Goal: Task Accomplishment & Management: Manage account settings

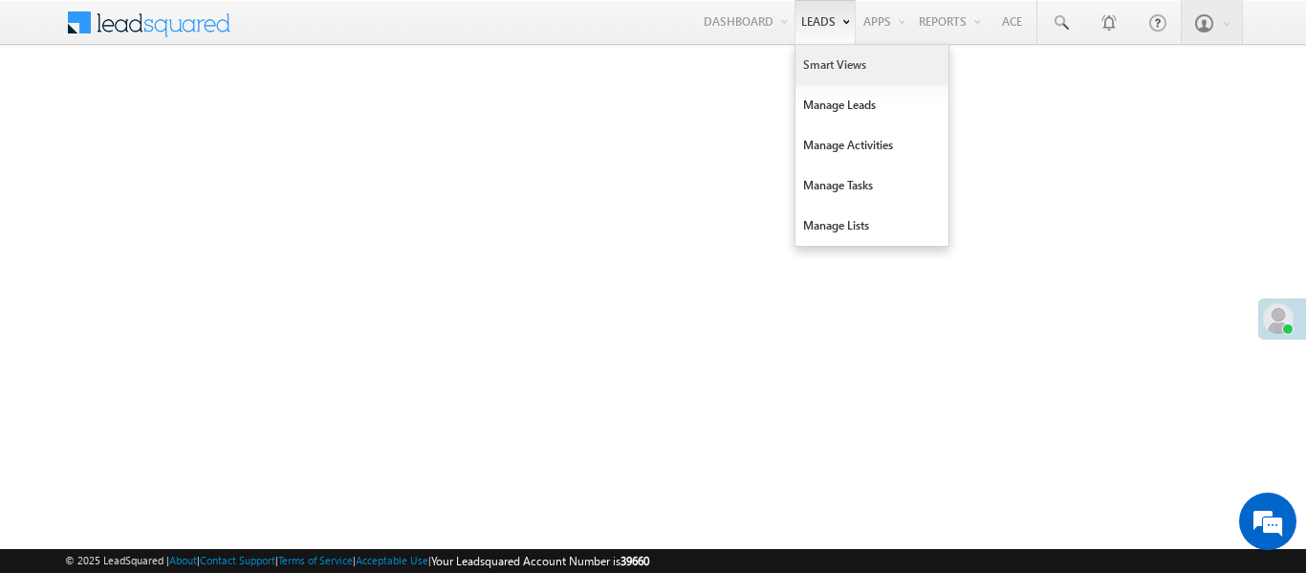
click at [824, 76] on link "Smart Views" at bounding box center [871, 65] width 153 height 40
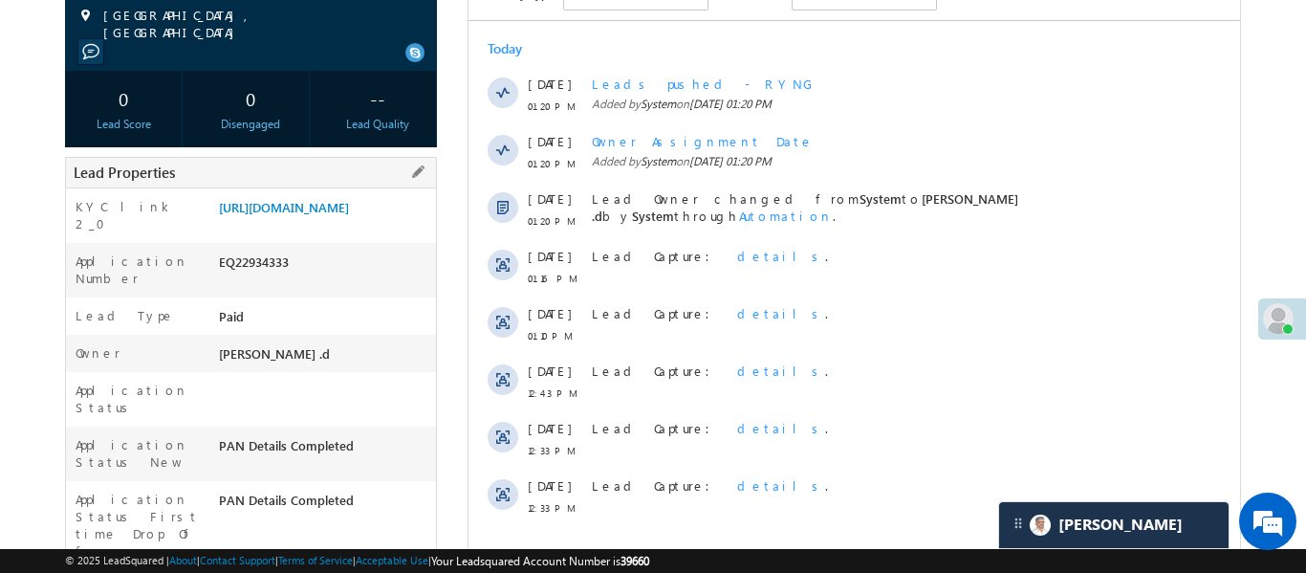
scroll to position [474, 0]
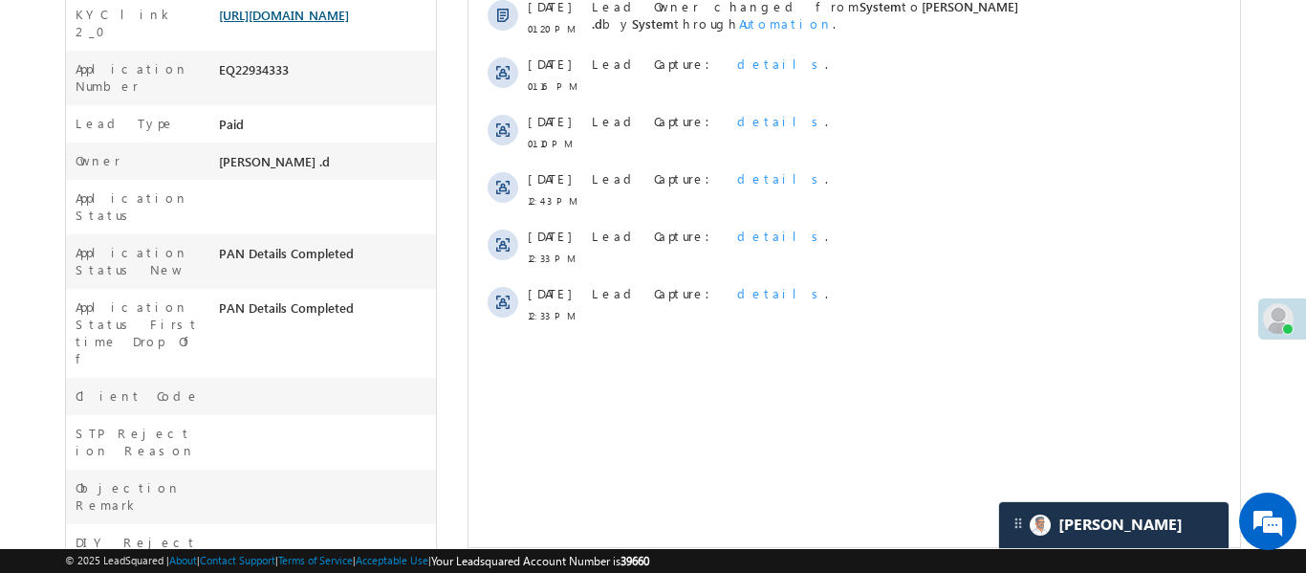
click at [349, 14] on link "https://angelbroking1-pk3em7sa.customui-test.leadsquared.com?leadId=695f6f8b-04…" at bounding box center [284, 15] width 130 height 16
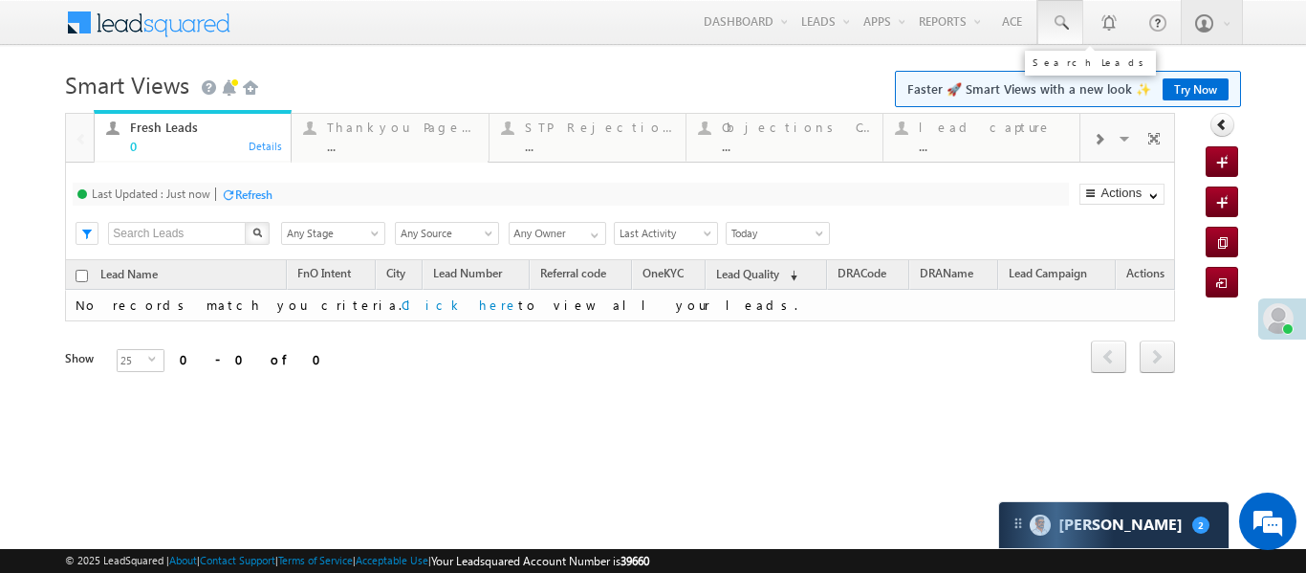
click at [1073, 16] on link at bounding box center [1060, 22] width 46 height 44
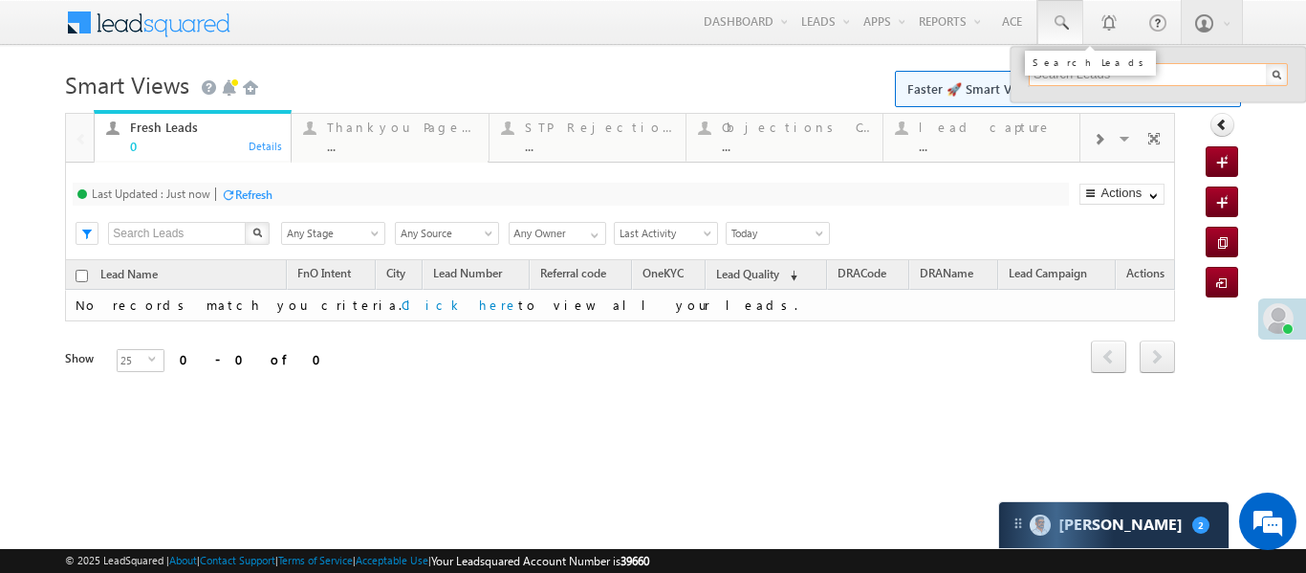
paste input "EQ27089143"
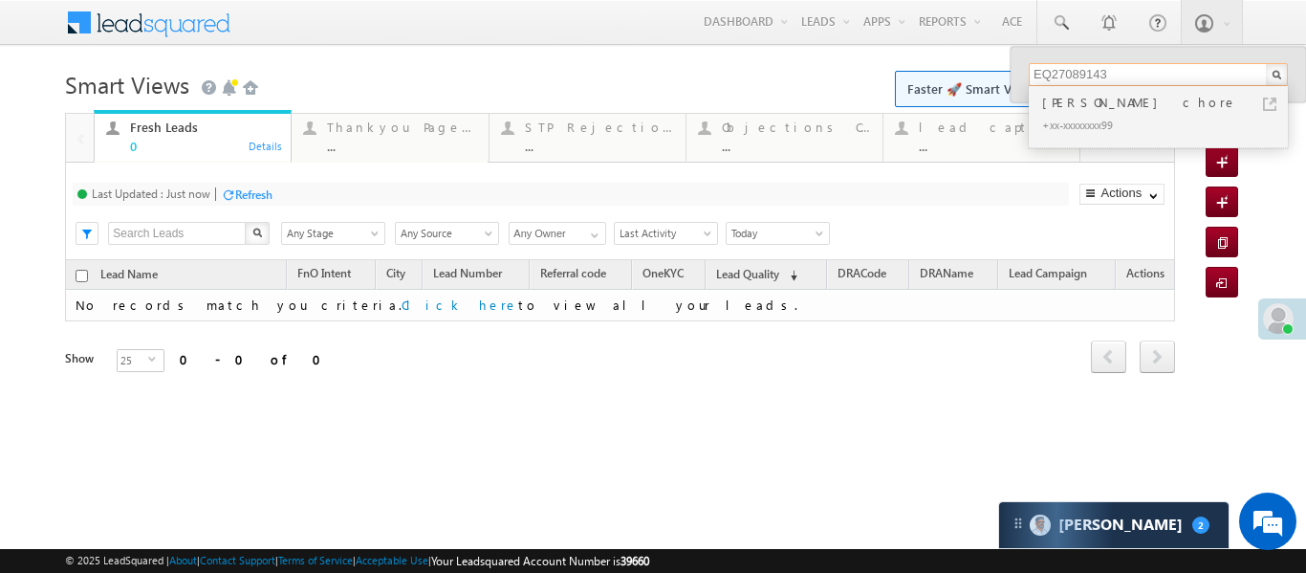
type input "EQ27089143"
click at [1089, 104] on div "Gourav chore" at bounding box center [1166, 102] width 256 height 21
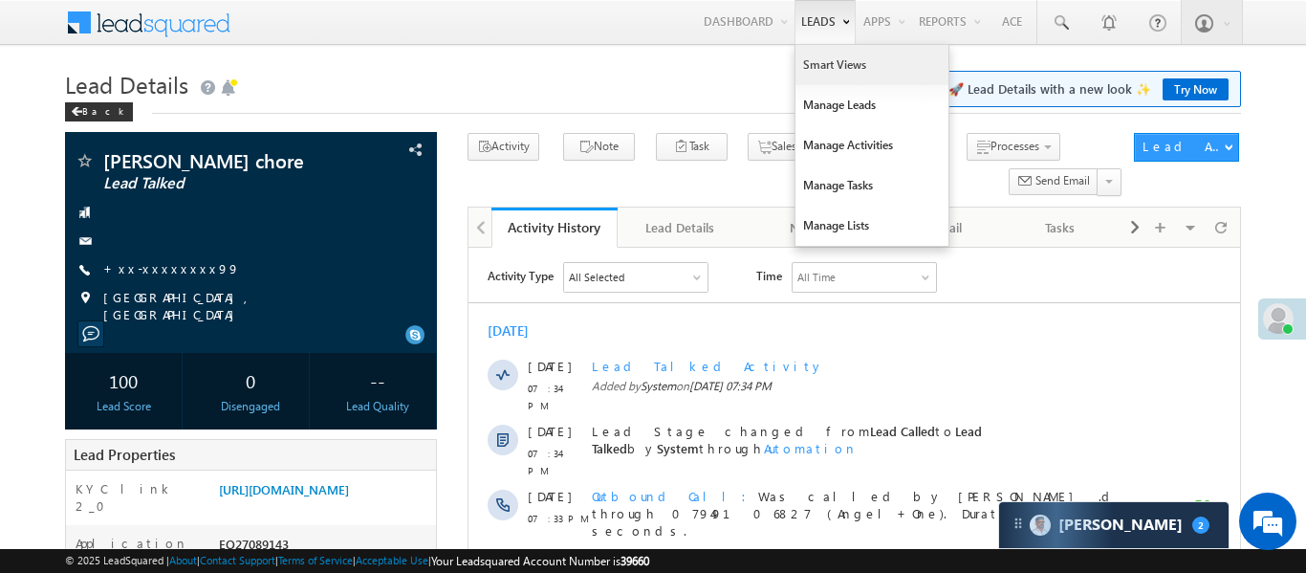
click at [832, 77] on link "Smart Views" at bounding box center [871, 65] width 153 height 40
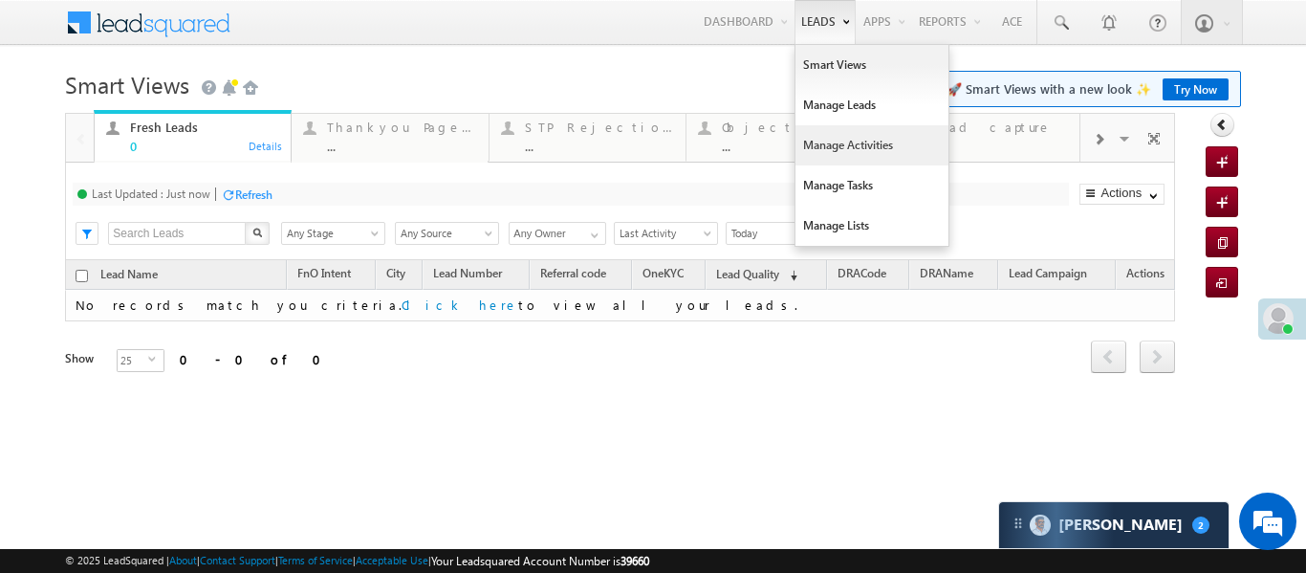
click at [828, 139] on link "Manage Activities" at bounding box center [871, 145] width 153 height 40
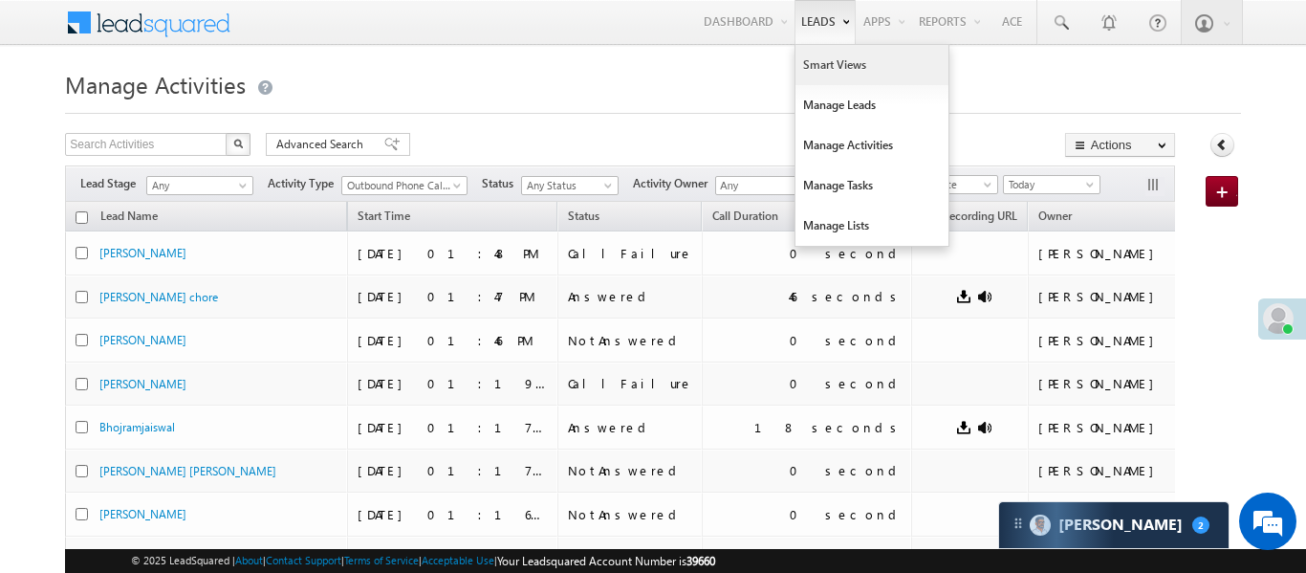
click at [838, 72] on link "Smart Views" at bounding box center [871, 65] width 153 height 40
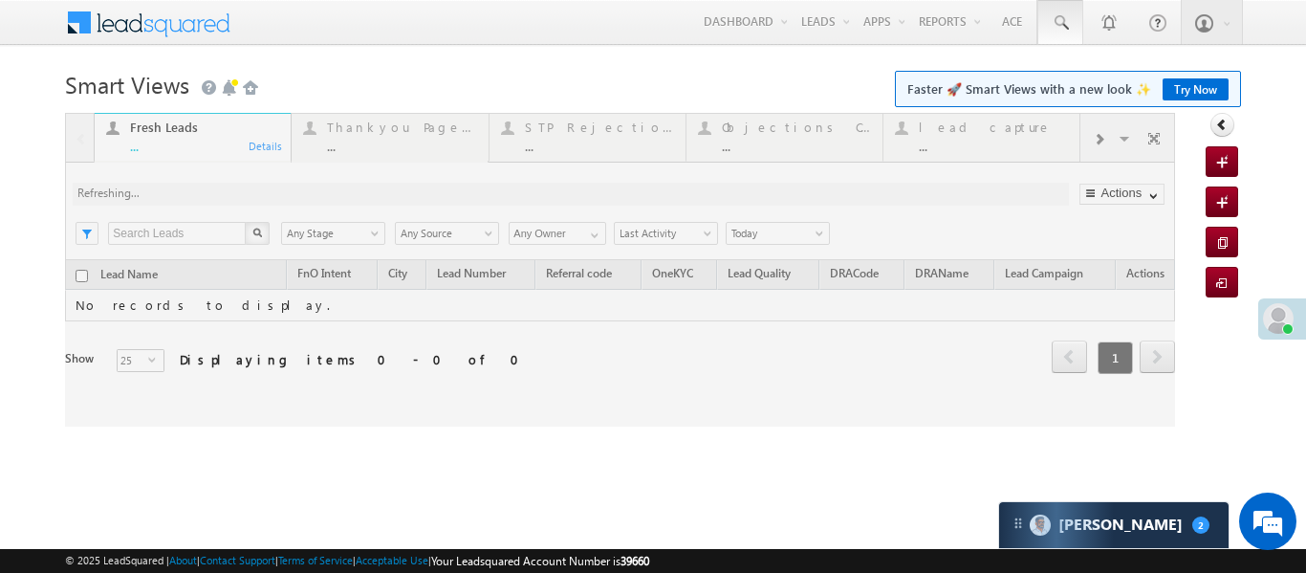
click at [1058, 34] on link at bounding box center [1060, 22] width 46 height 44
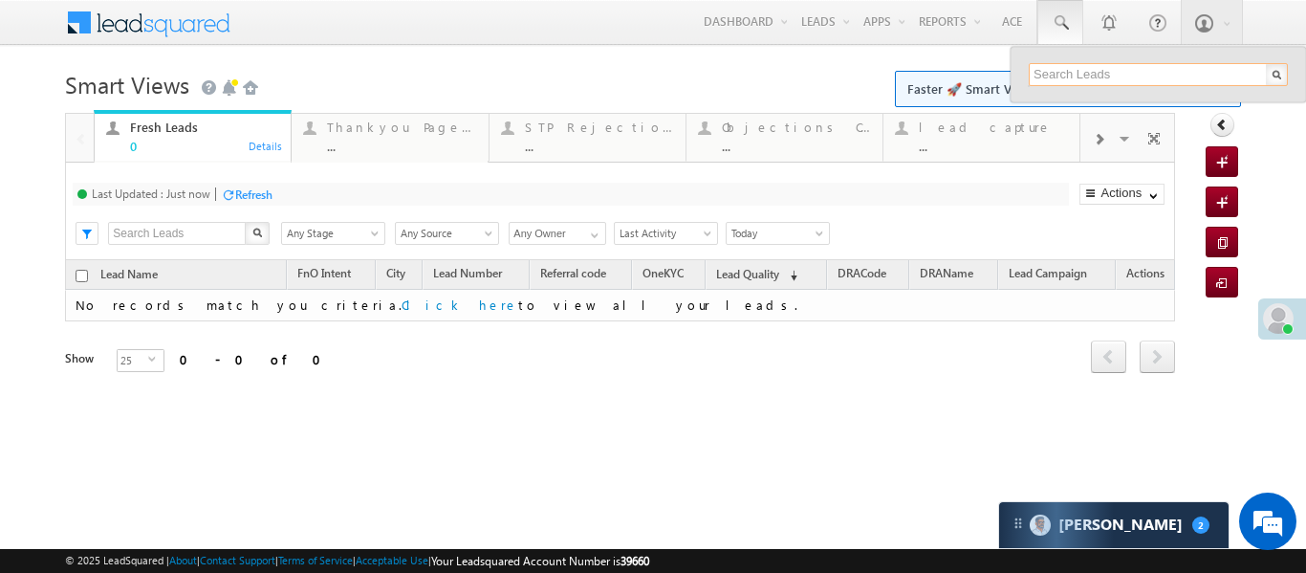
click at [1114, 66] on input "text" at bounding box center [1158, 74] width 259 height 23
paste input "EQ27082410"
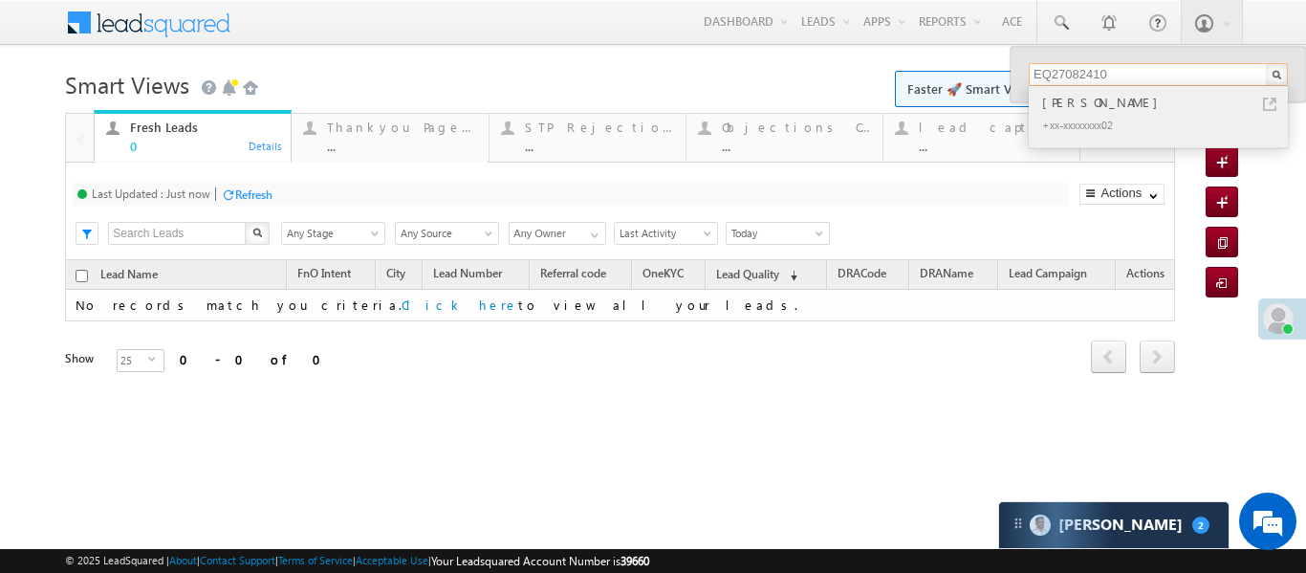
type input "EQ27082410"
click at [1058, 95] on div "[PERSON_NAME]" at bounding box center [1166, 102] width 256 height 21
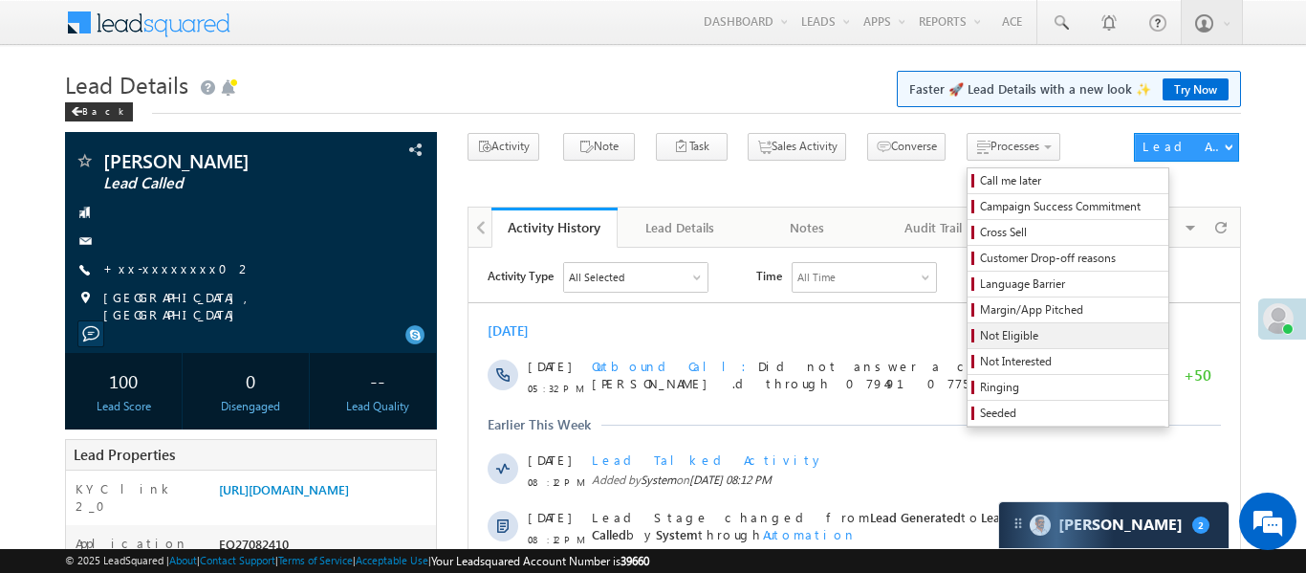
click at [997, 335] on span "Not Eligible" at bounding box center [1071, 335] width 182 height 17
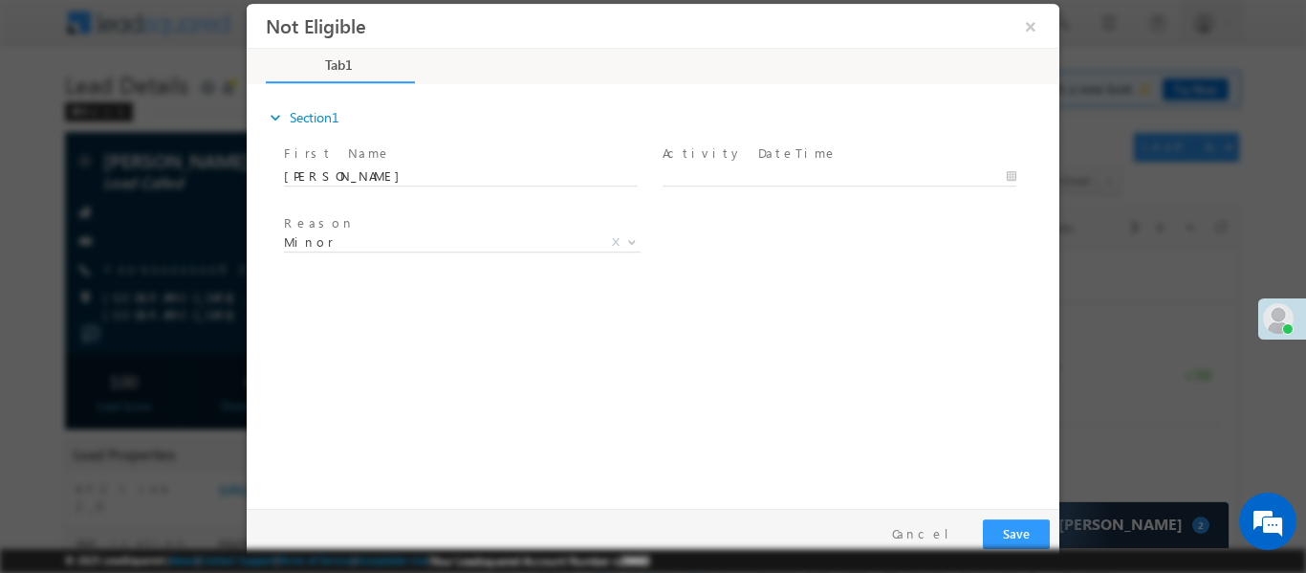
click at [835, 163] on div at bounding box center [847, 174] width 371 height 23
type input "14/08/25 1:50 PM"
click at [827, 184] on body "Not Eligible ×" at bounding box center [653, 251] width 813 height 496
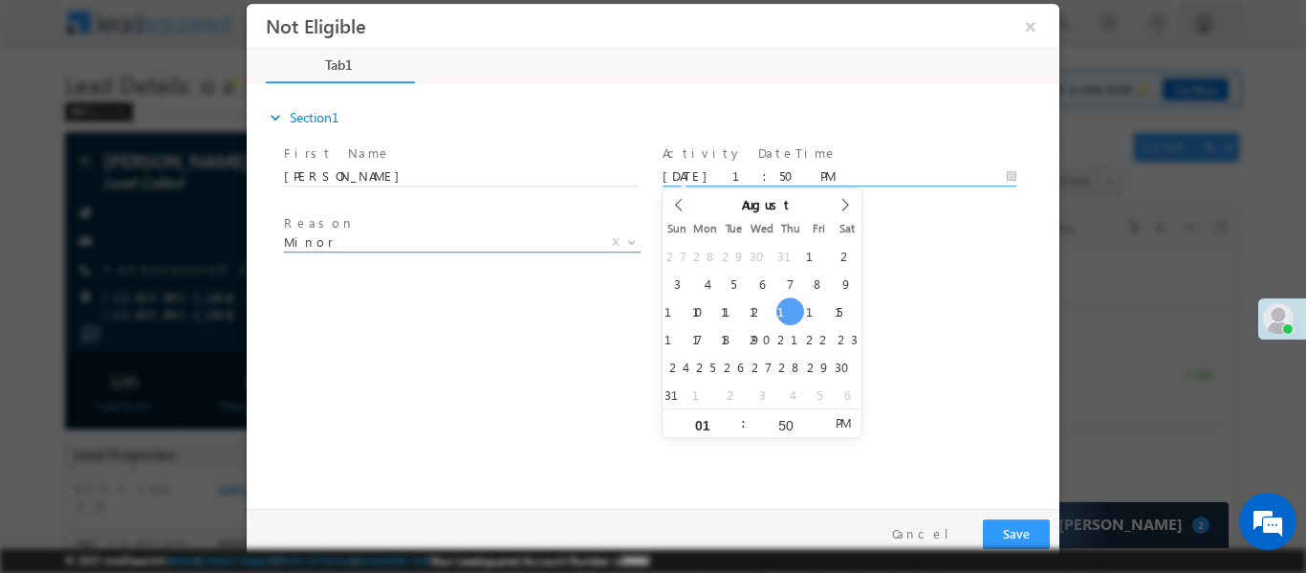
click at [508, 242] on span "Minor" at bounding box center [439, 240] width 311 height 17
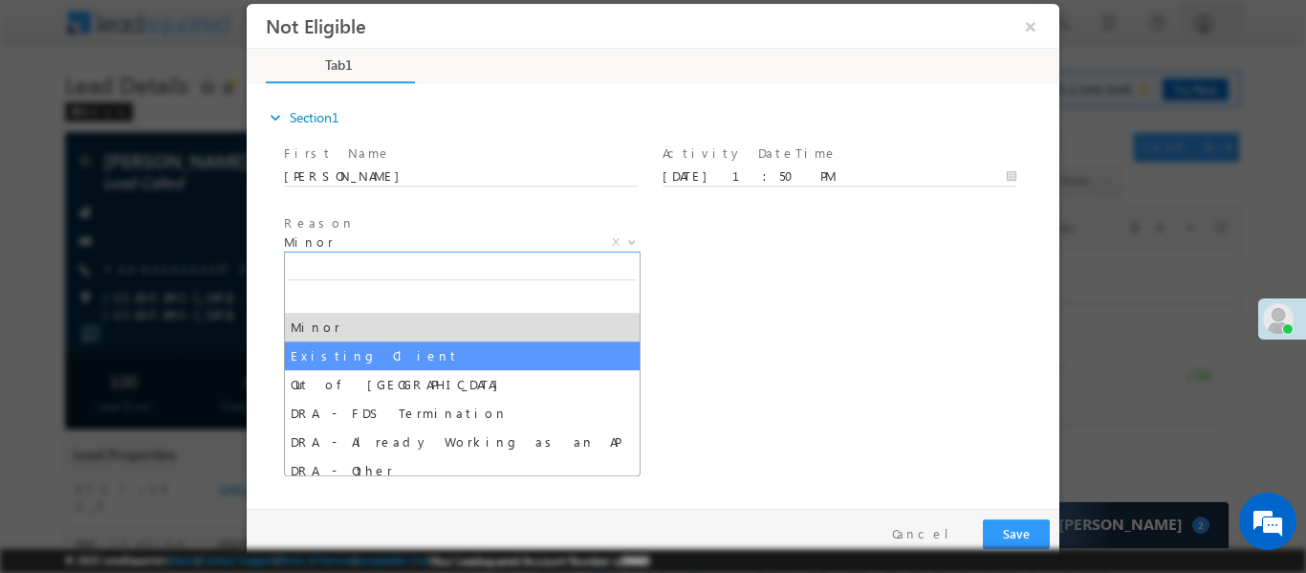
select select "Existing Client"
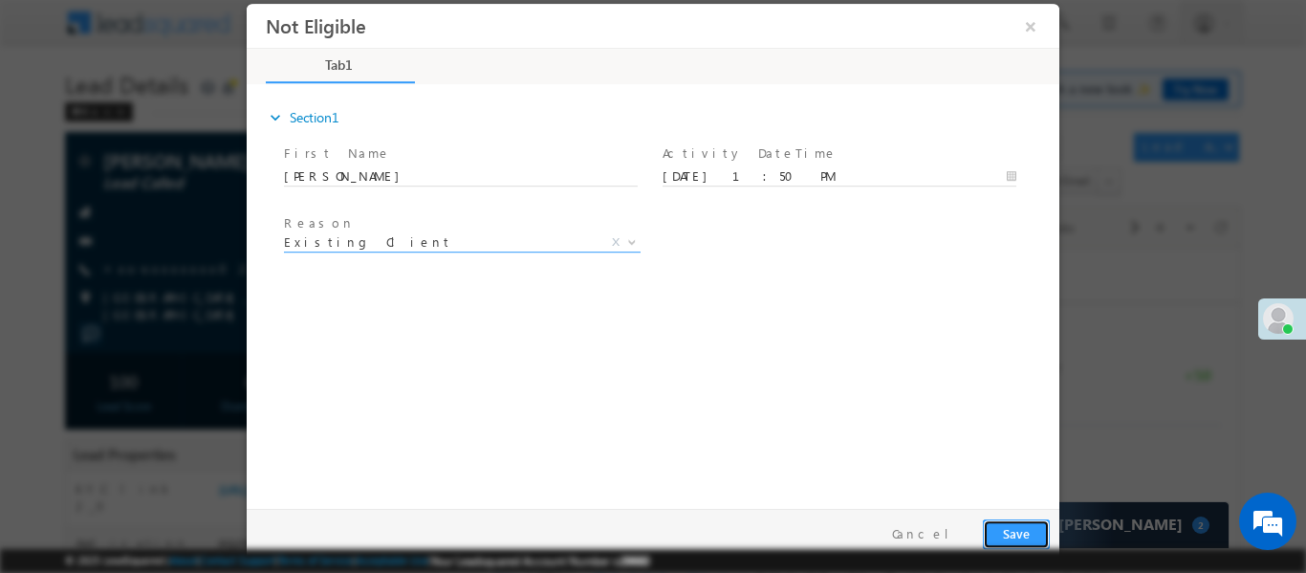
click at [1019, 529] on button "Save" at bounding box center [1016, 533] width 67 height 30
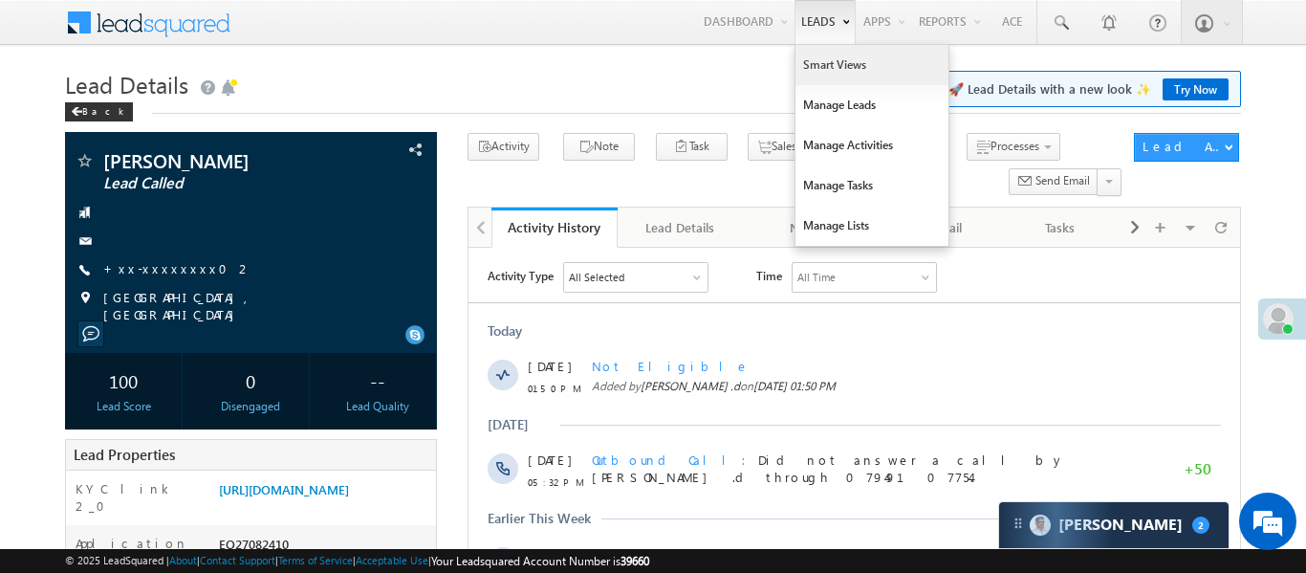
click at [833, 76] on link "Smart Views" at bounding box center [871, 65] width 153 height 40
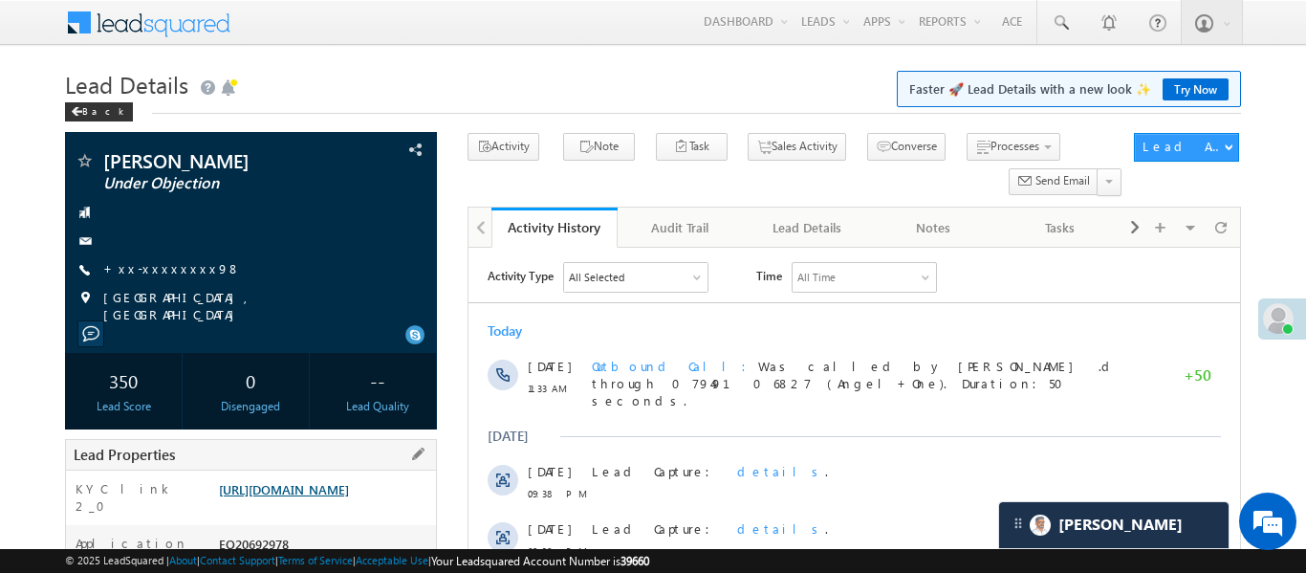
click at [328, 486] on link "[URL][DOMAIN_NAME]" at bounding box center [284, 489] width 130 height 16
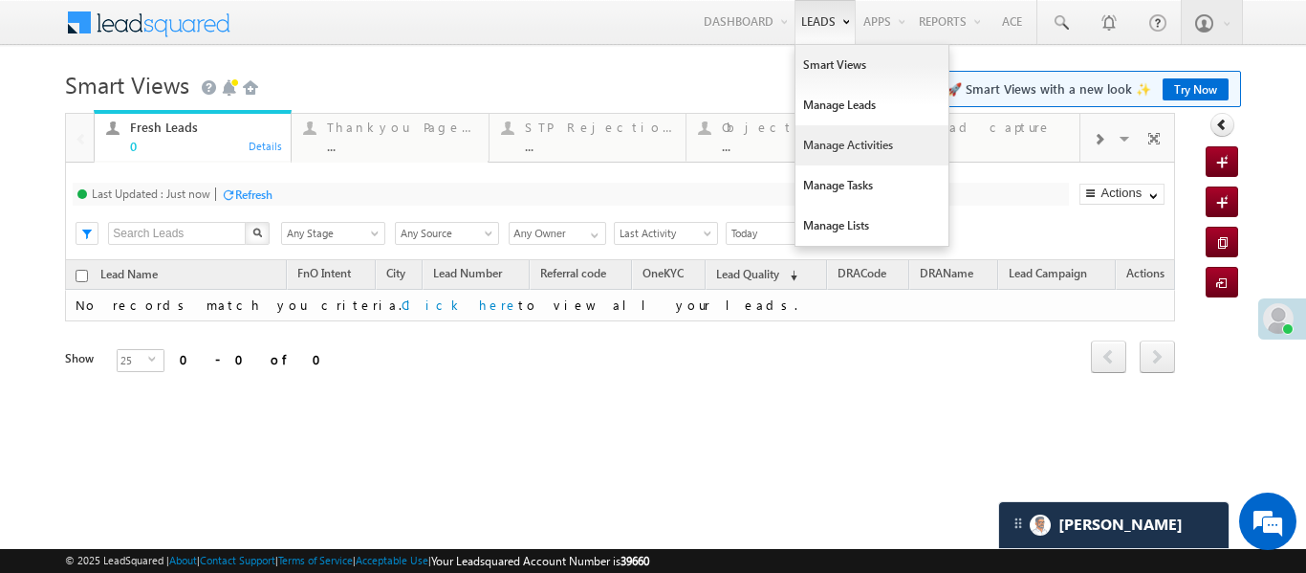
click at [855, 163] on link "Manage Activities" at bounding box center [871, 145] width 153 height 40
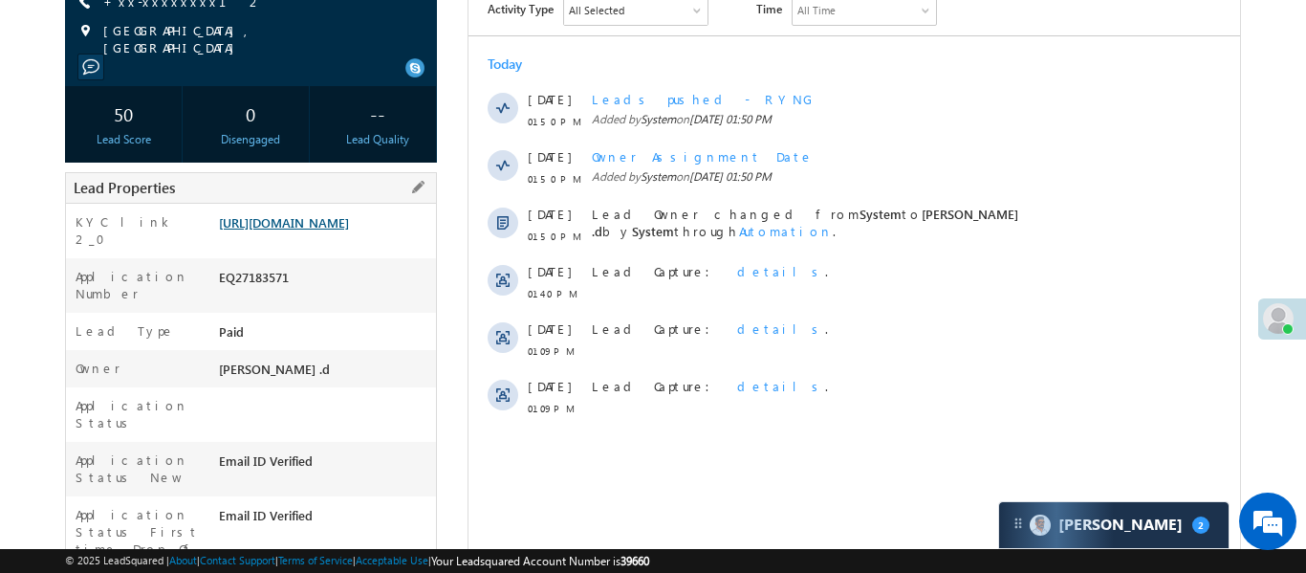
click at [349, 230] on link "https://angelbroking1-pk3em7sa.customui-test.leadsquared.com?leadId=4c09310d-82…" at bounding box center [284, 222] width 130 height 16
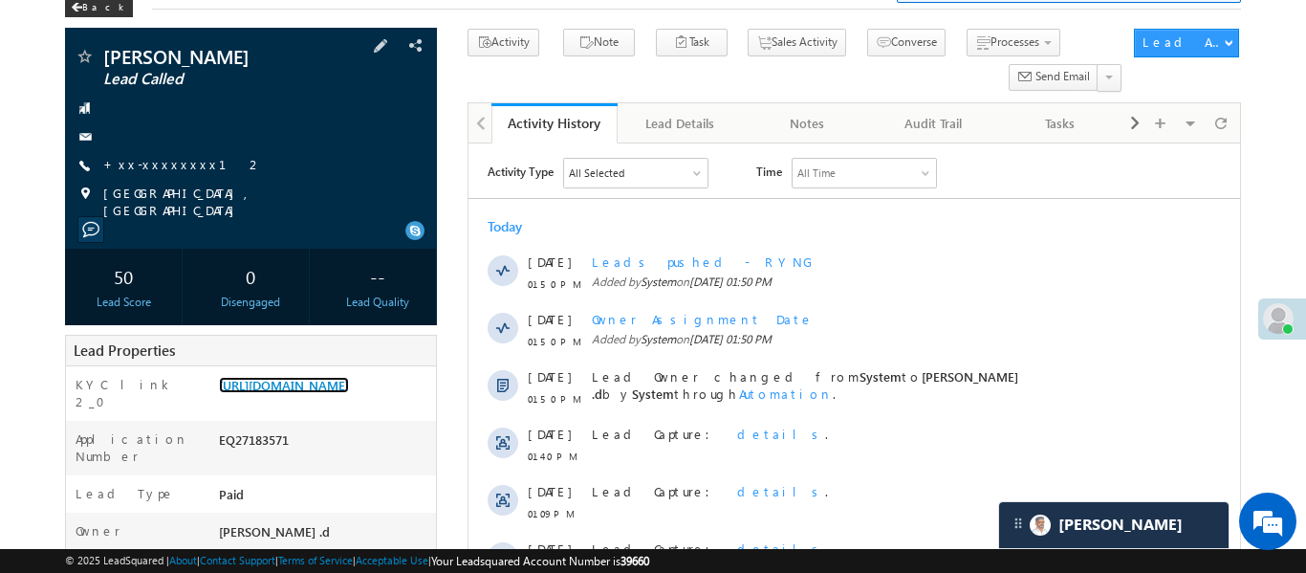
scroll to position [100, 0]
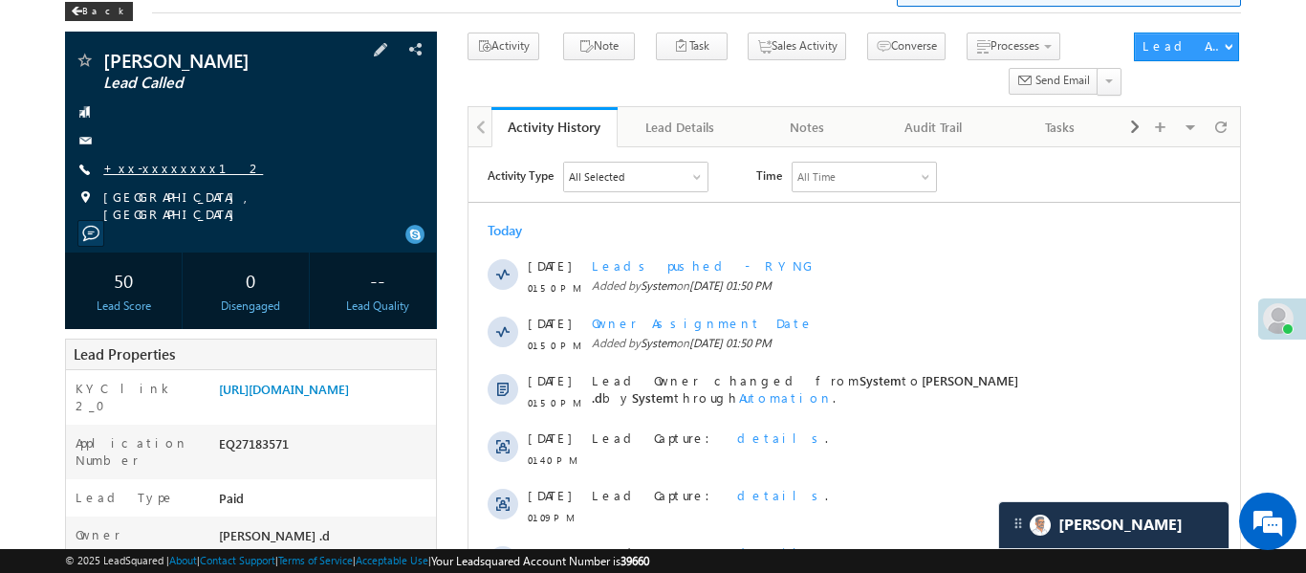
click at [147, 170] on link "+xx-xxxxxxxx12" at bounding box center [183, 168] width 160 height 16
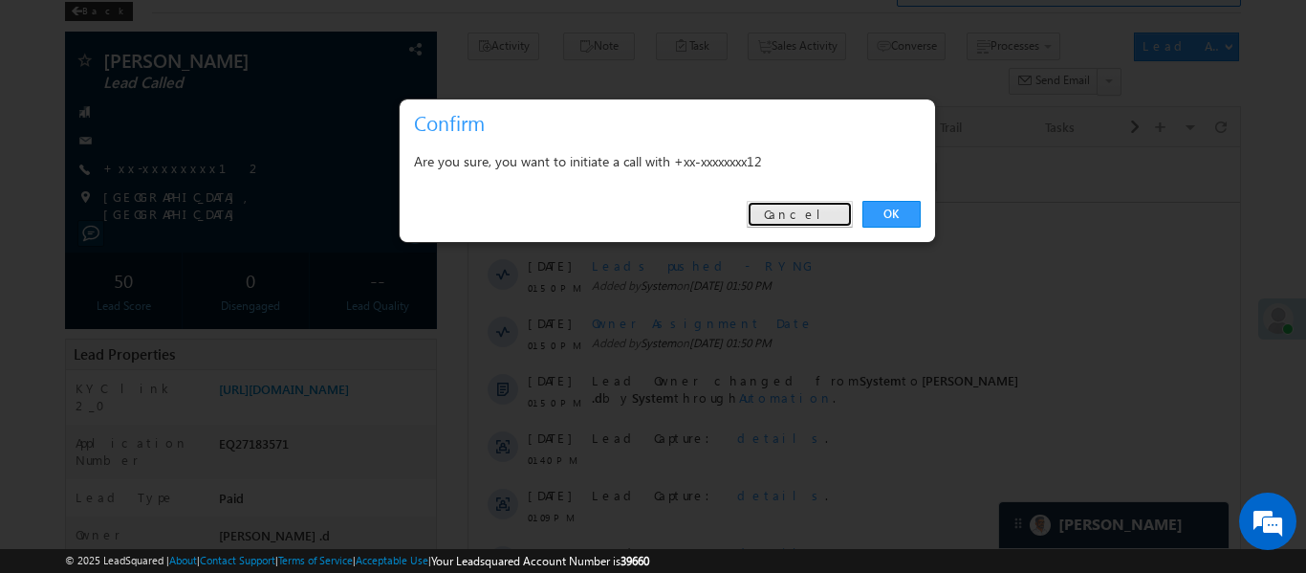
click at [831, 225] on link "Cancel" at bounding box center [800, 214] width 106 height 27
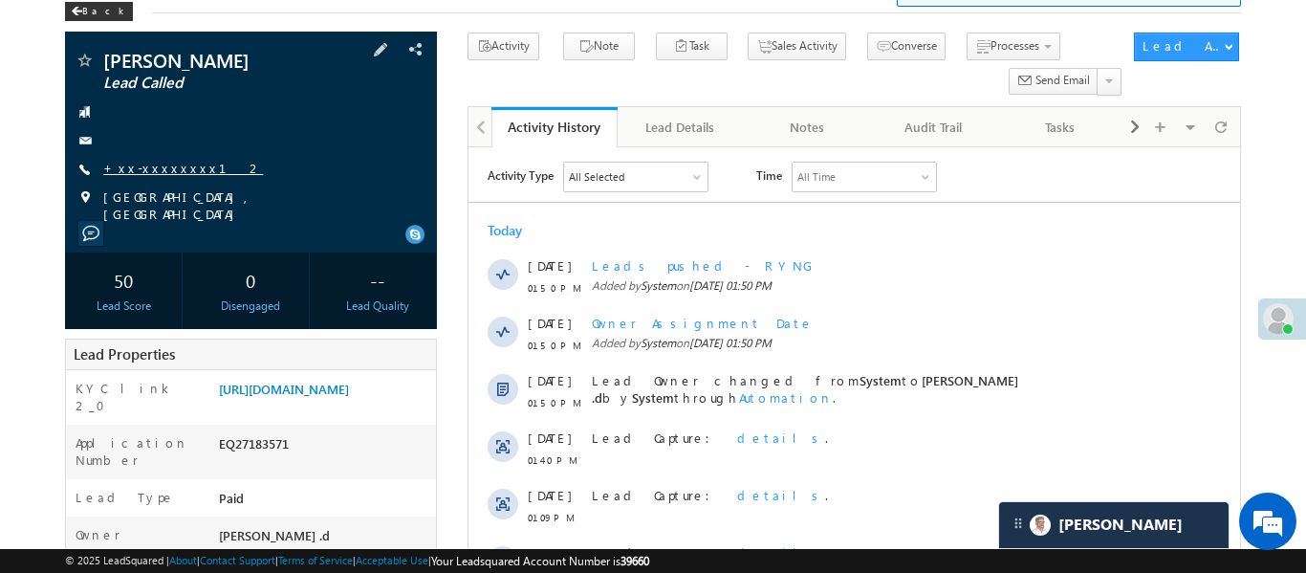
click at [160, 167] on link "+xx-xxxxxxxx12" at bounding box center [183, 168] width 160 height 16
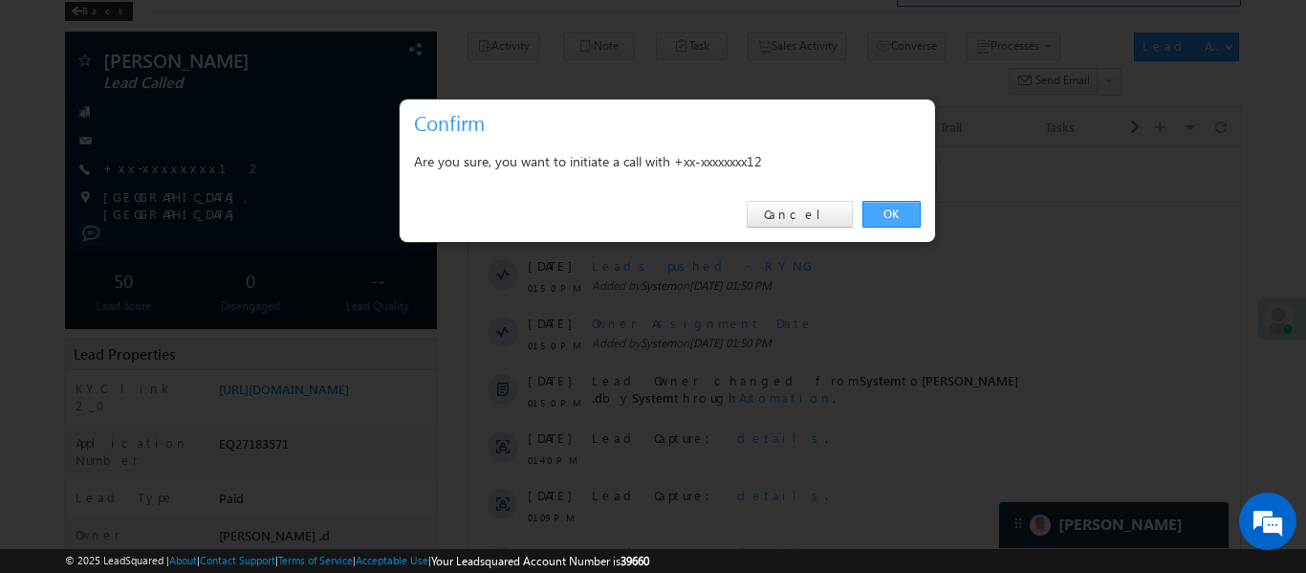
click at [897, 220] on link "OK" at bounding box center [891, 214] width 58 height 27
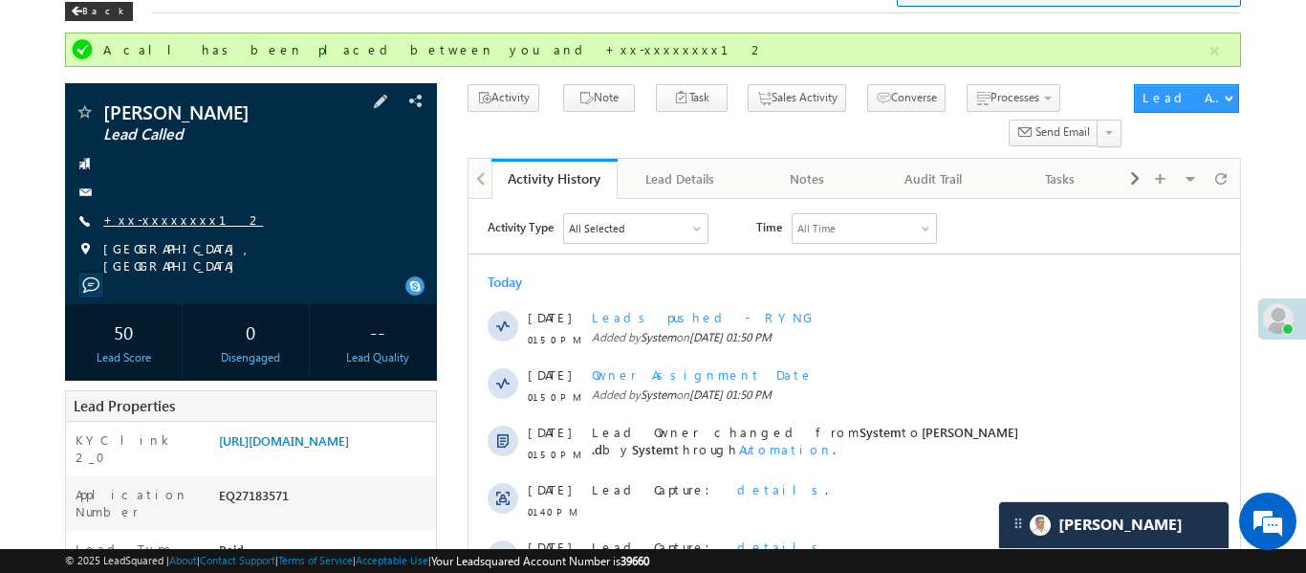
click at [168, 228] on span "+xx-xxxxxxxx12" at bounding box center [183, 220] width 160 height 19
click at [164, 225] on link "+xx-xxxxxxxx12" at bounding box center [183, 219] width 160 height 16
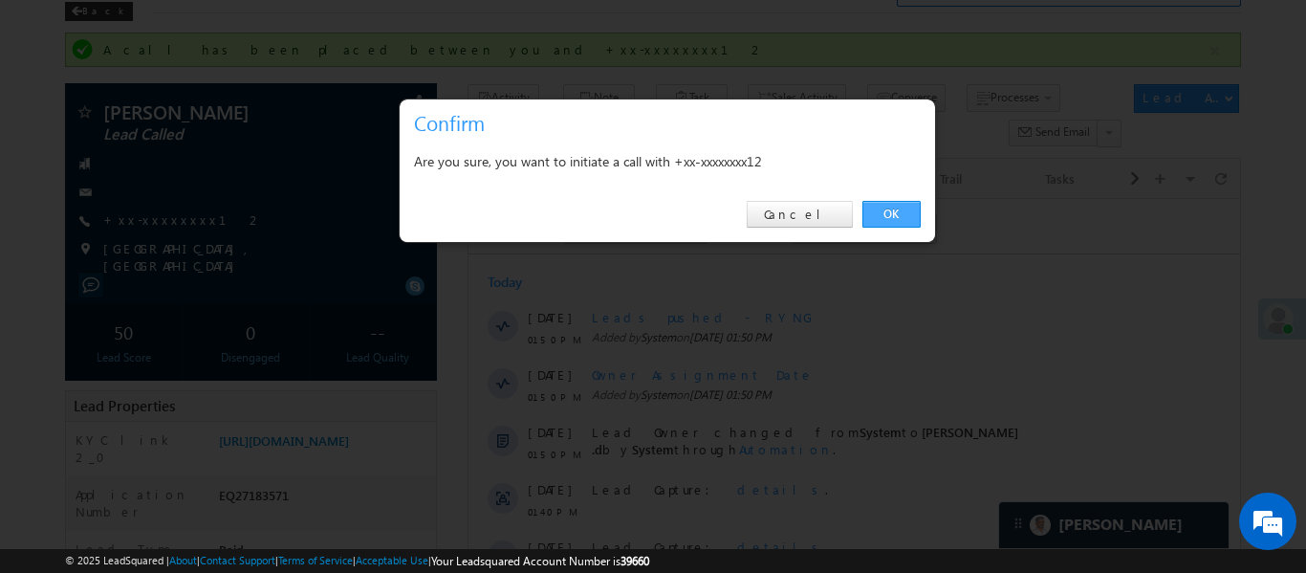
click at [896, 214] on link "OK" at bounding box center [891, 214] width 58 height 27
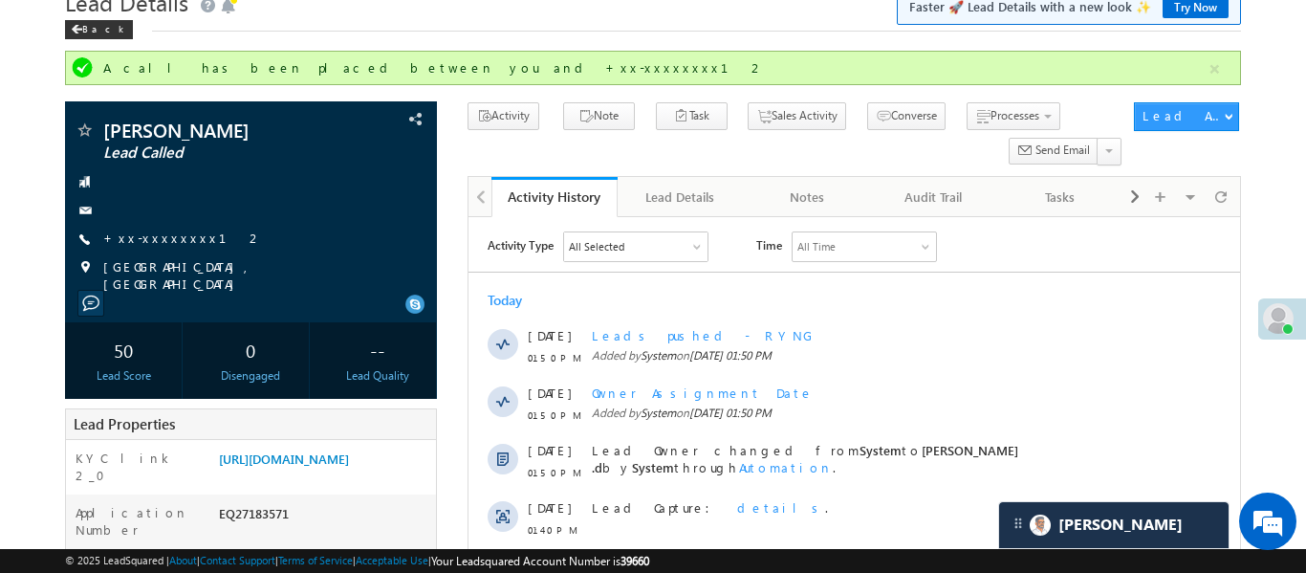
scroll to position [81, 0]
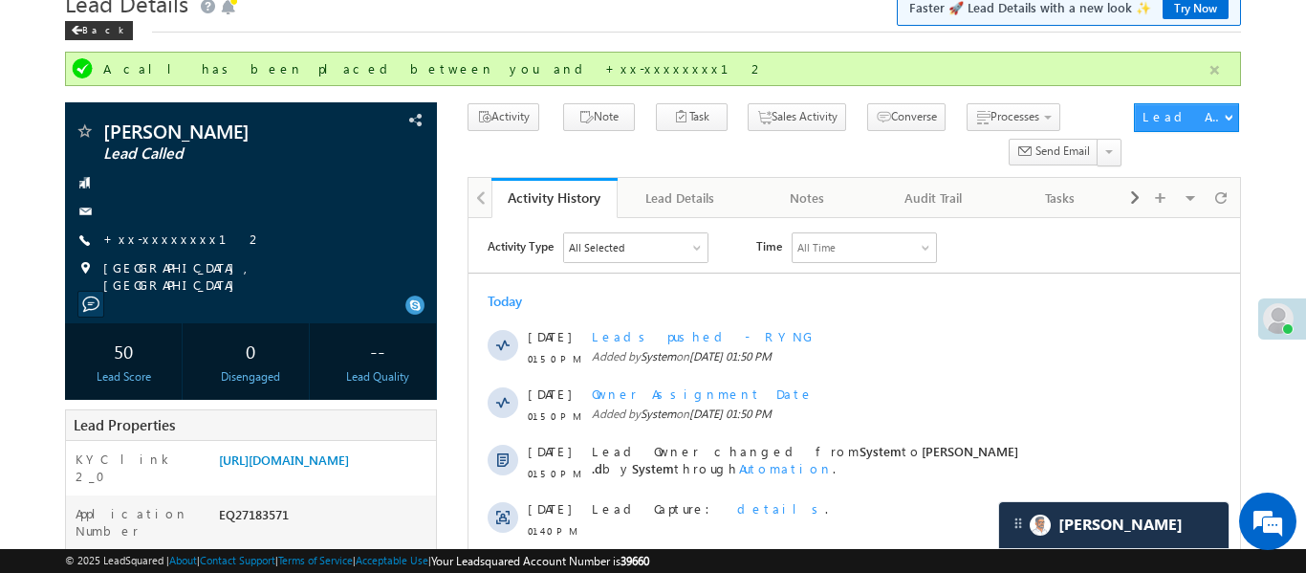
click at [1224, 70] on button "button" at bounding box center [1215, 70] width 24 height 24
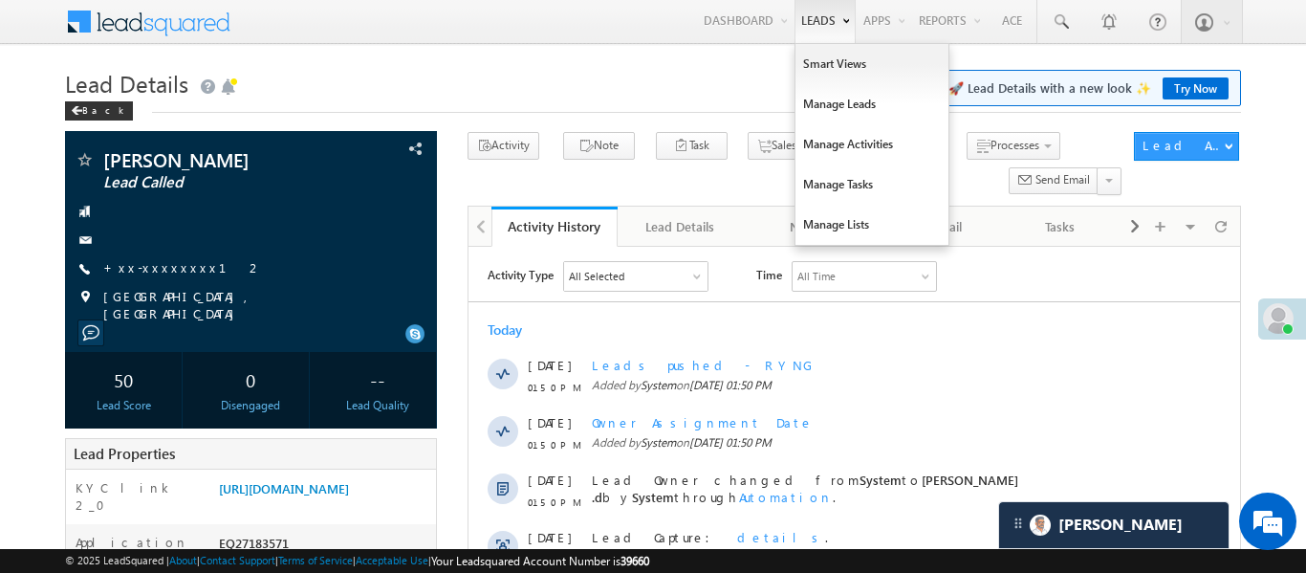
scroll to position [0, 0]
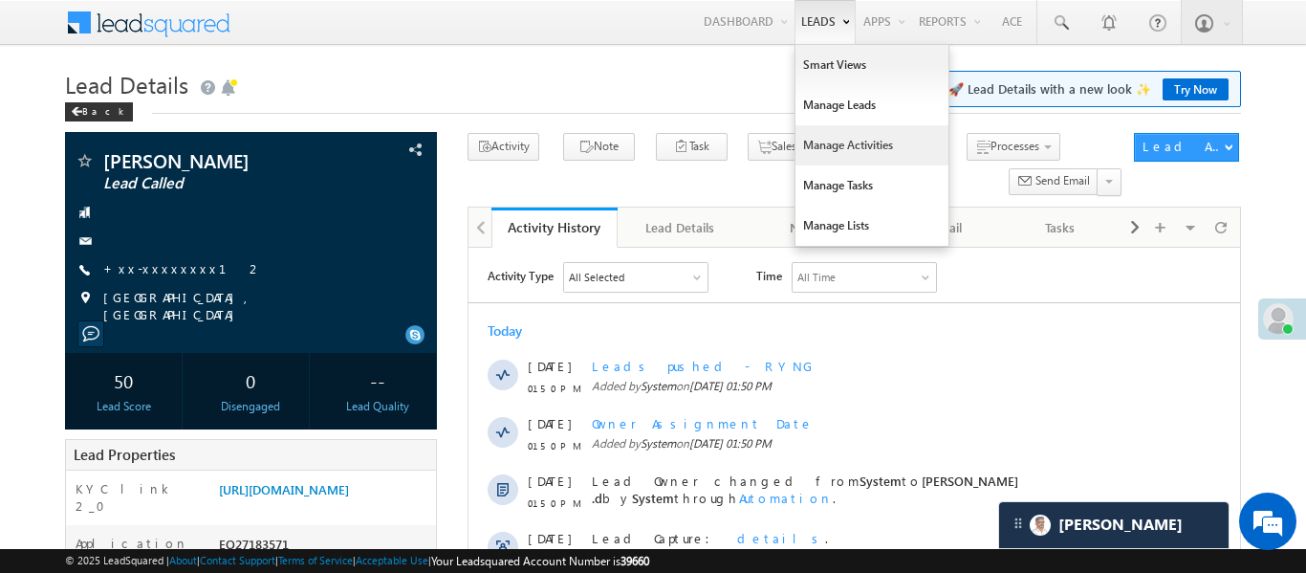
click at [831, 131] on link "Manage Activities" at bounding box center [871, 145] width 153 height 40
click at [832, 131] on link "Manage Activities" at bounding box center [871, 145] width 153 height 40
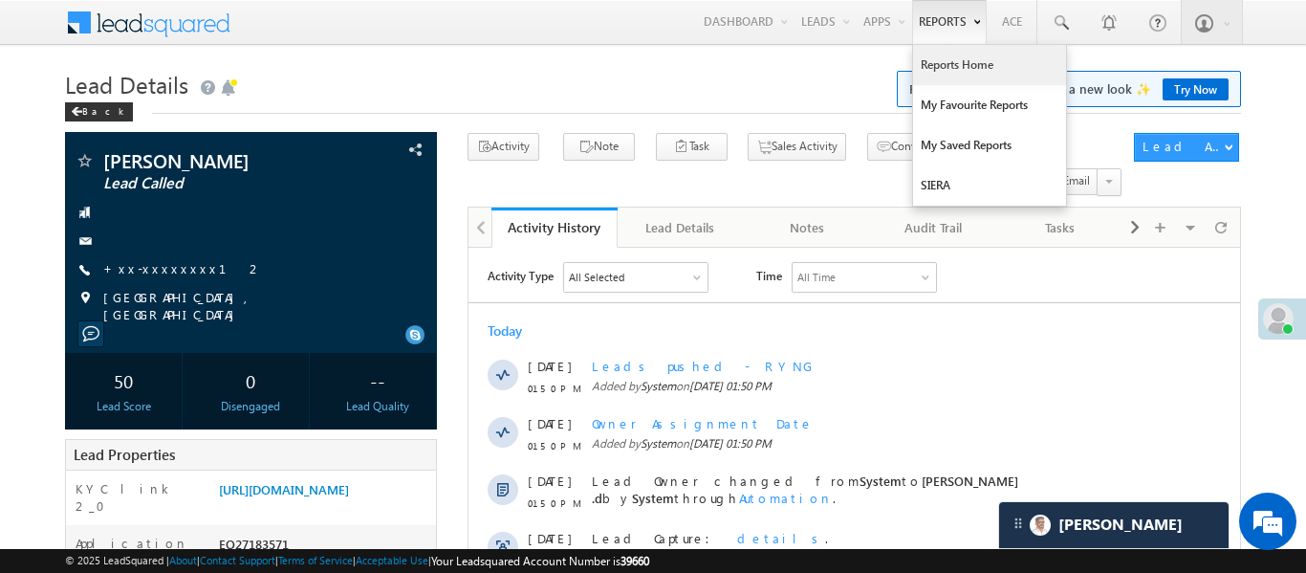
click at [964, 53] on link "Reports Home" at bounding box center [989, 65] width 153 height 40
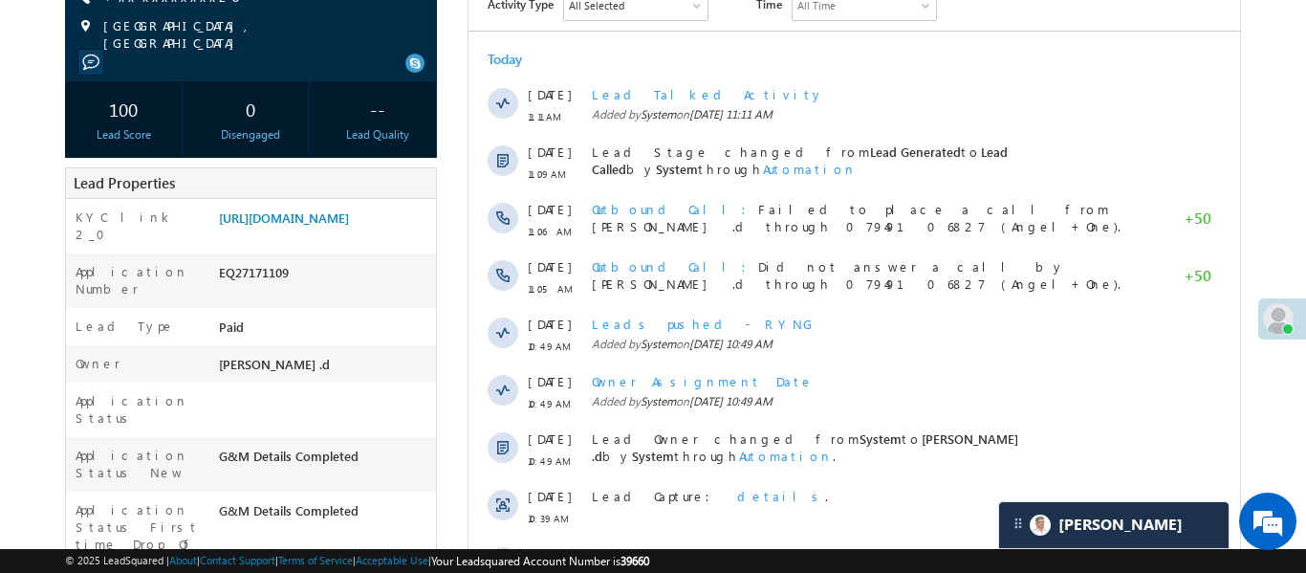
scroll to position [271, 0]
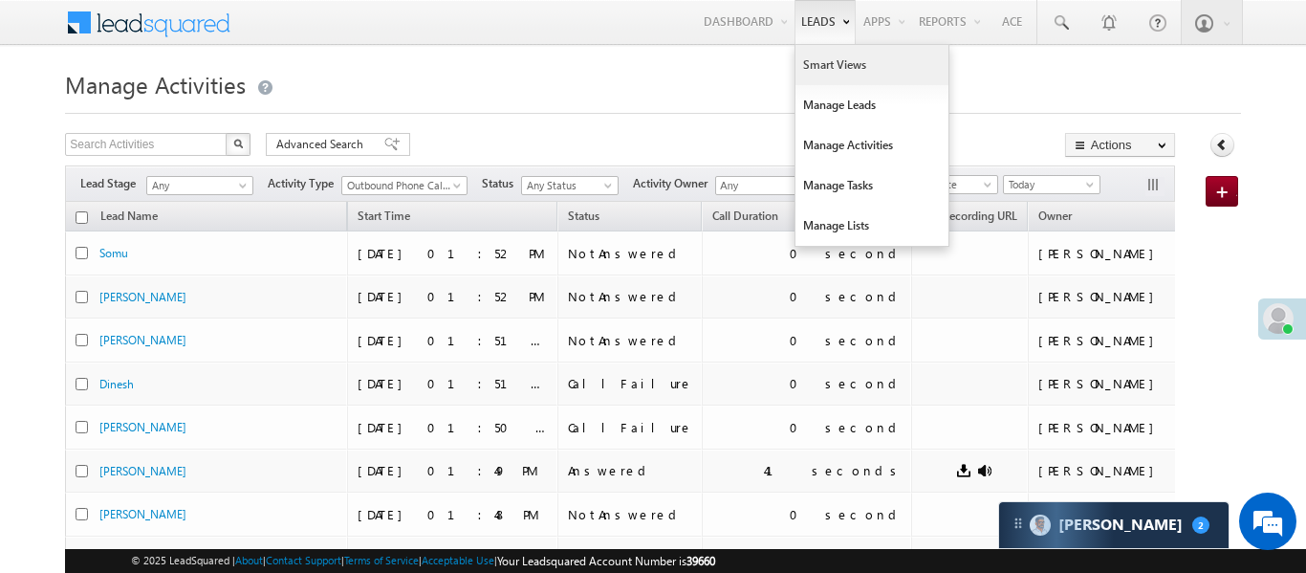
click at [847, 70] on link "Smart Views" at bounding box center [871, 65] width 153 height 40
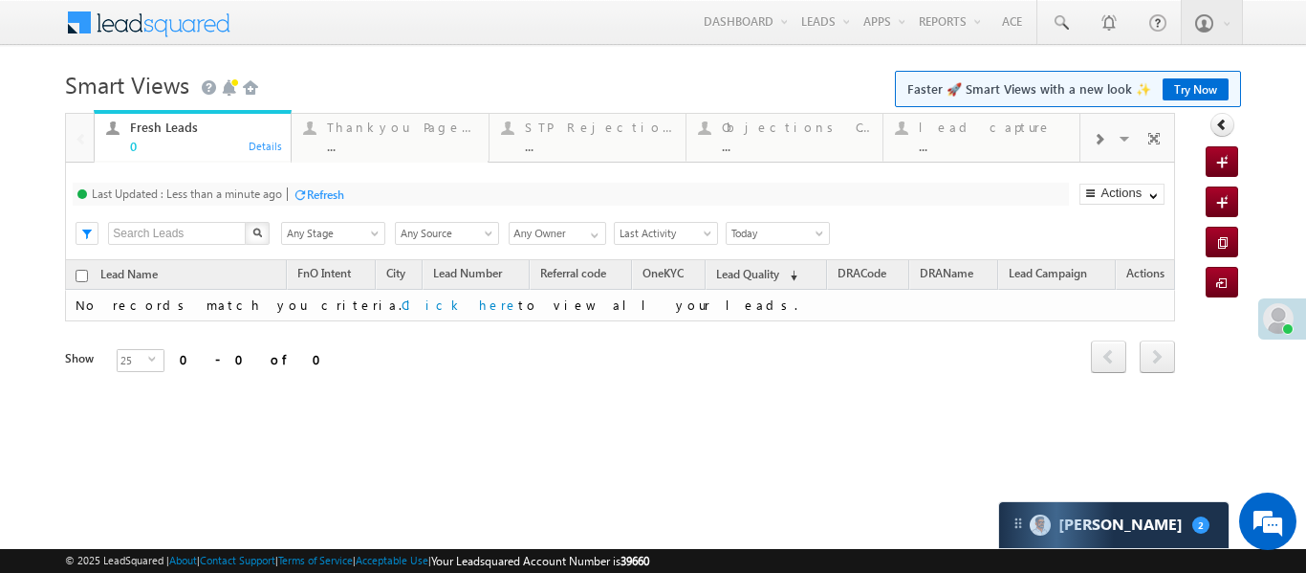
click at [1099, 136] on span at bounding box center [1098, 139] width 11 height 15
click at [996, 144] on div "..." at bounding box center [993, 146] width 149 height 14
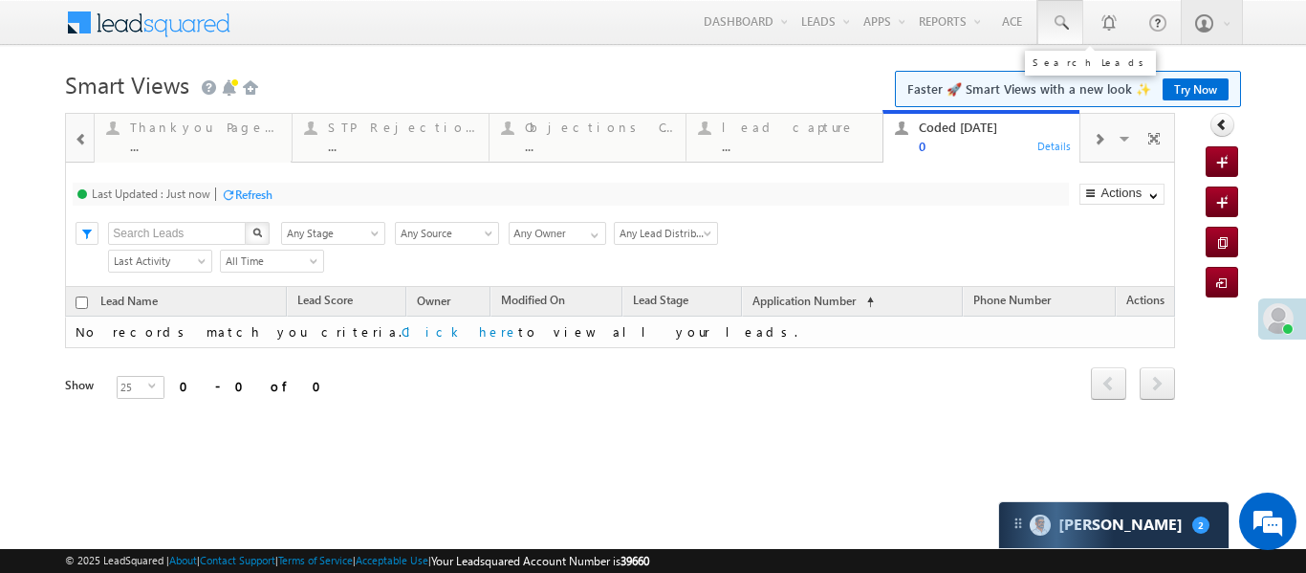
click at [1060, 28] on span at bounding box center [1060, 22] width 19 height 19
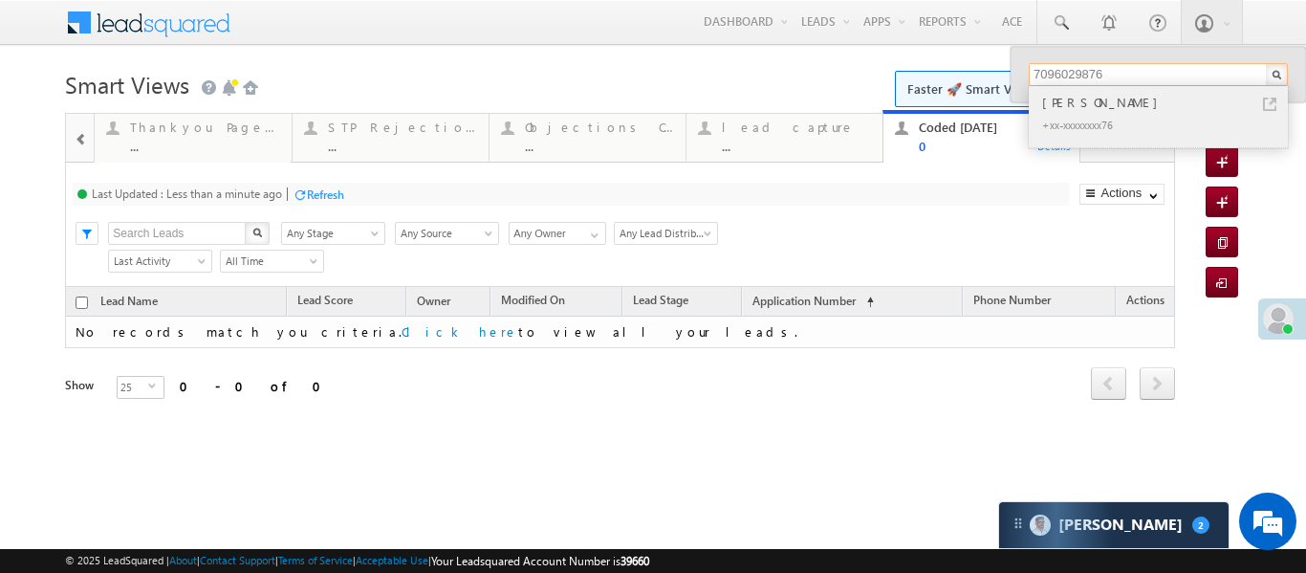
type input "7096029876"
drag, startPoint x: 1059, startPoint y: 101, endPoint x: 1182, endPoint y: 534, distance: 450.2
click at [1059, 101] on div "Krishna Patel" at bounding box center [1166, 102] width 256 height 21
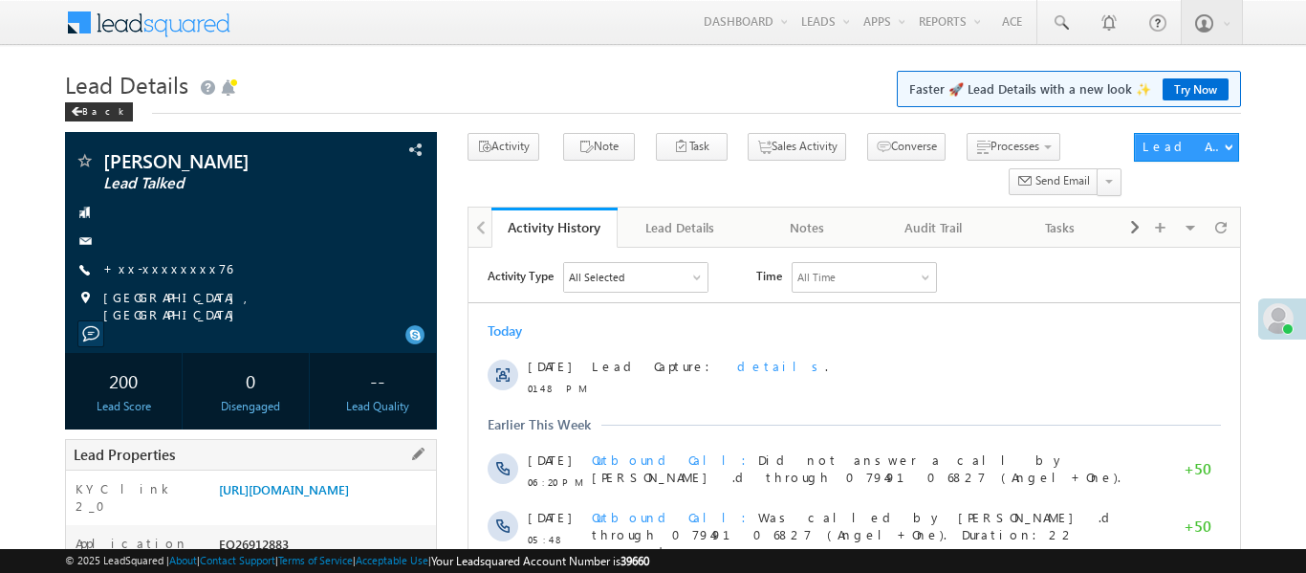
scroll to position [37, 0]
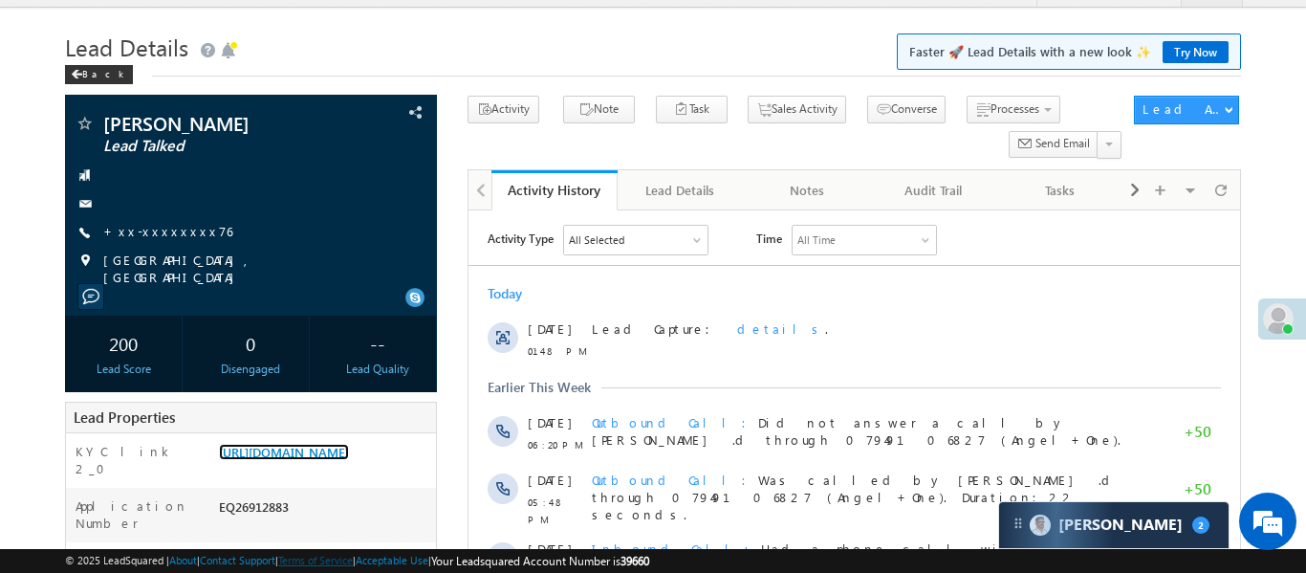
click at [349, 460] on link "[URL][DOMAIN_NAME]" at bounding box center [284, 452] width 130 height 16
drag, startPoint x: 216, startPoint y: 446, endPoint x: 329, endPoint y: 502, distance: 125.7
click at [329, 469] on div "https://angelbroking1-pk3em7sa.customui-test.leadsquared.com?leadId=8f73622e-ff…" at bounding box center [325, 456] width 222 height 27
copy link "https://angelbroking1-pk3em7sa.customui-test.leadsquared.com?leadId=8f73622e-ff…"
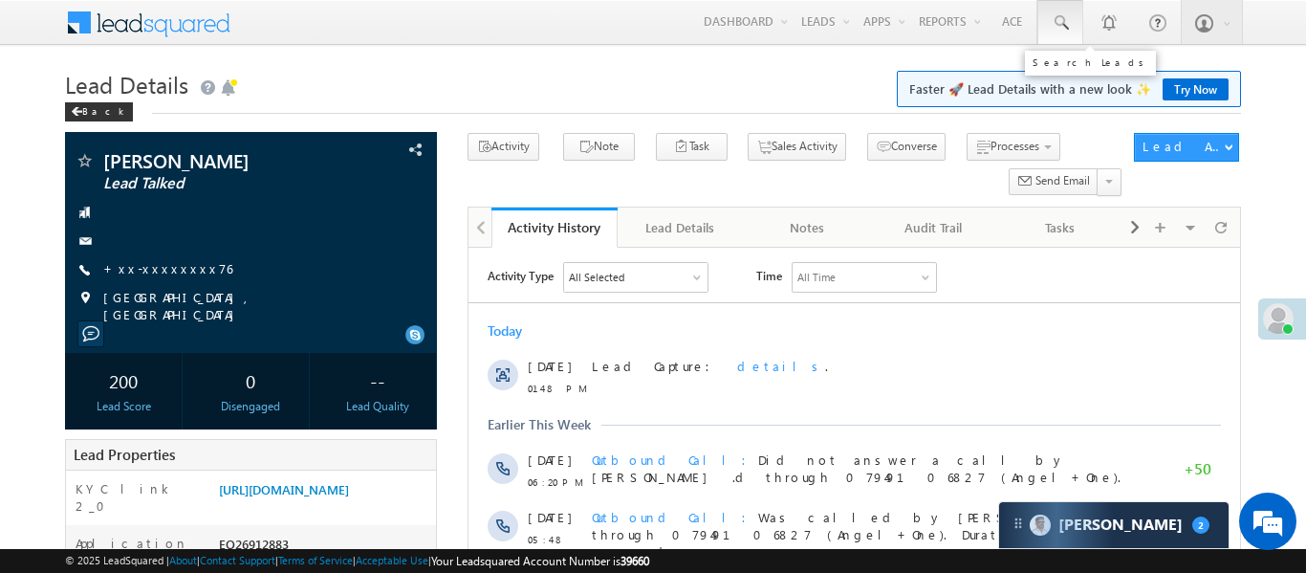
click at [1056, 16] on span at bounding box center [1060, 22] width 19 height 19
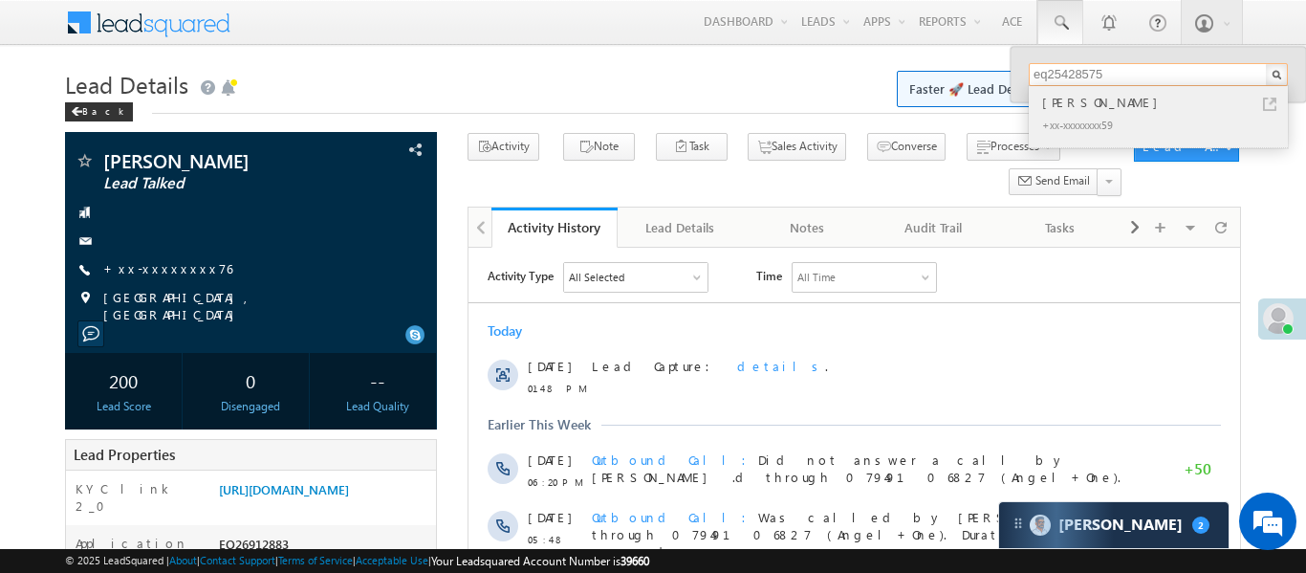
type input "eq25428575"
click at [1080, 98] on div "[PERSON_NAME]" at bounding box center [1166, 102] width 256 height 21
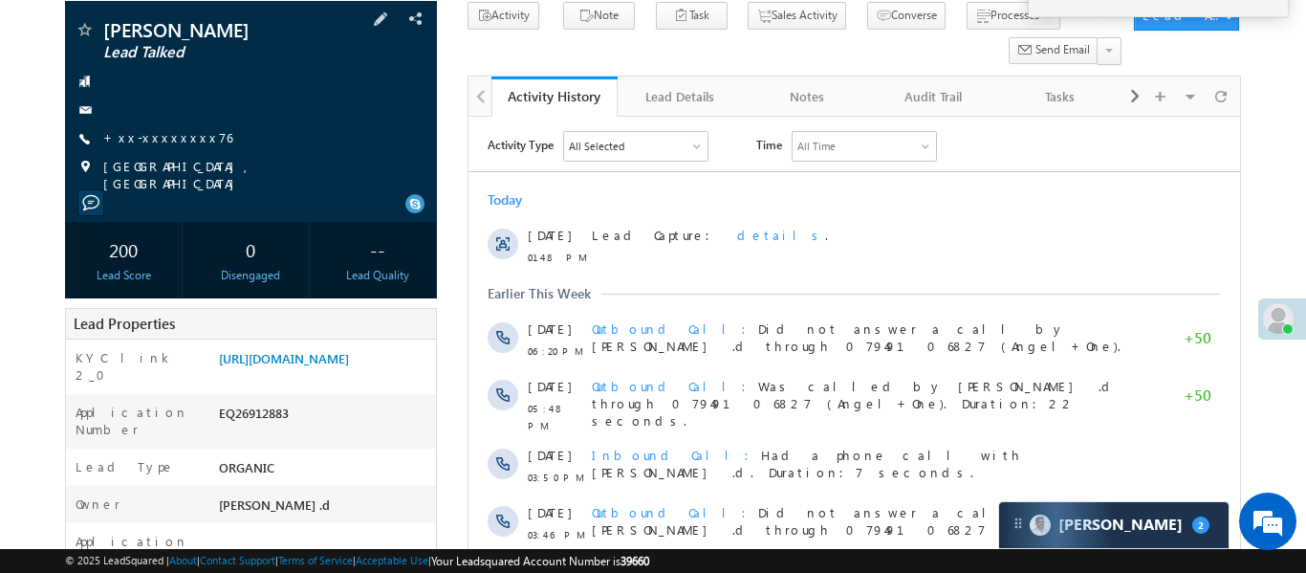
scroll to position [136, 0]
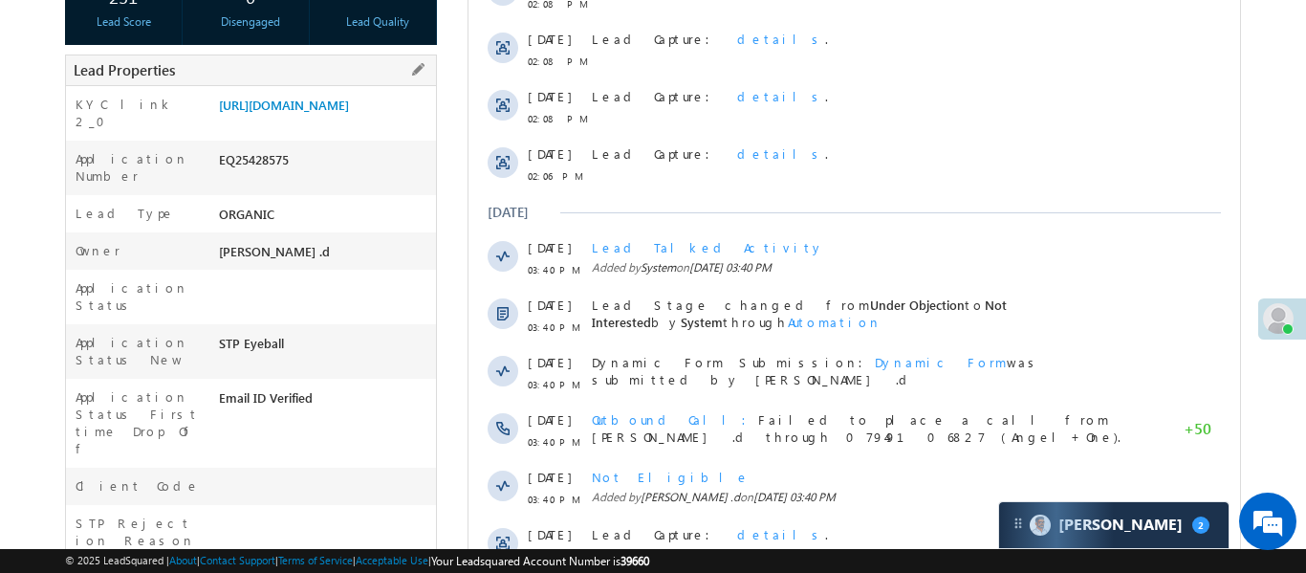
click at [242, 177] on div "EQ25428575" at bounding box center [325, 163] width 222 height 27
copy div "EQ25428575"
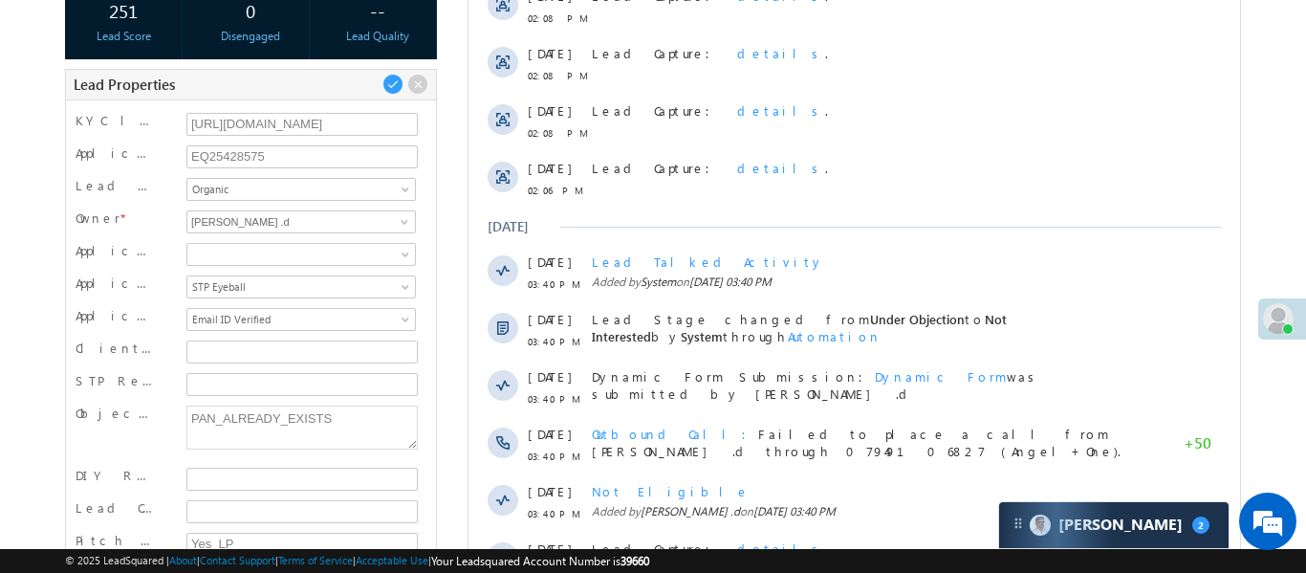
scroll to position [355, 0]
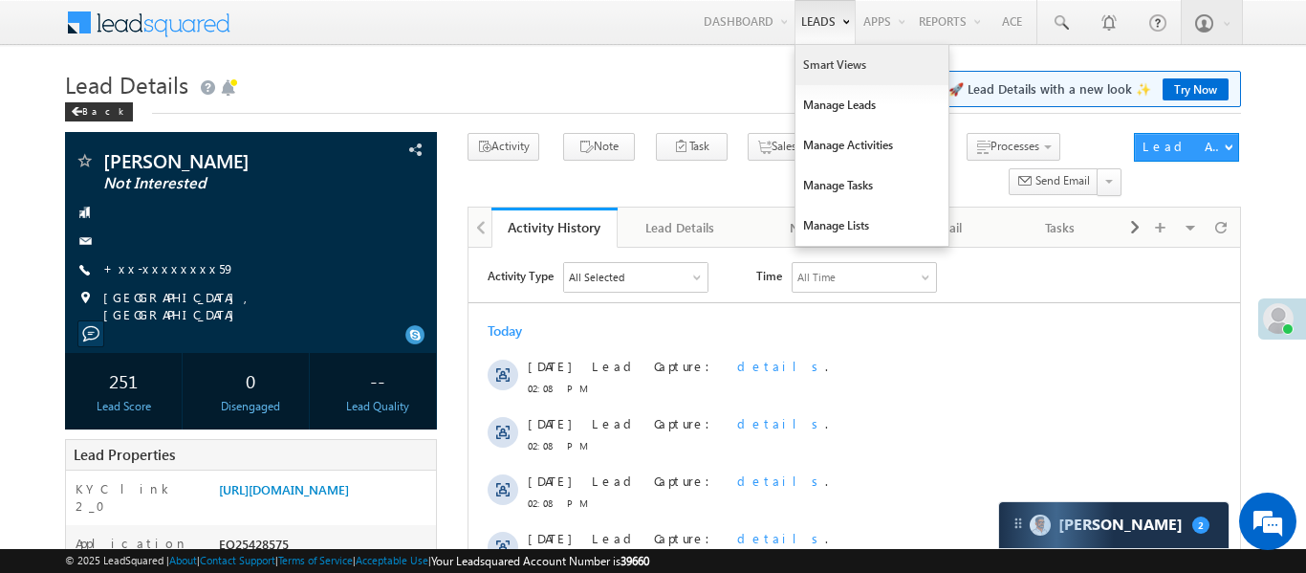
click at [832, 68] on link "Smart Views" at bounding box center [871, 65] width 153 height 40
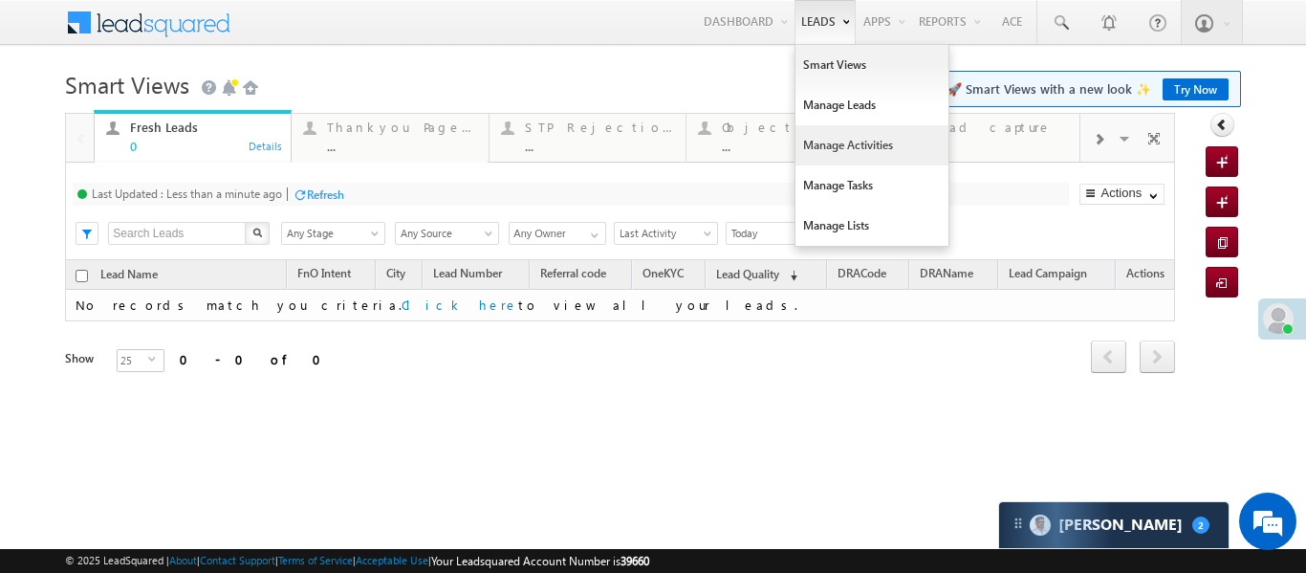
click at [846, 142] on link "Manage Activities" at bounding box center [871, 145] width 153 height 40
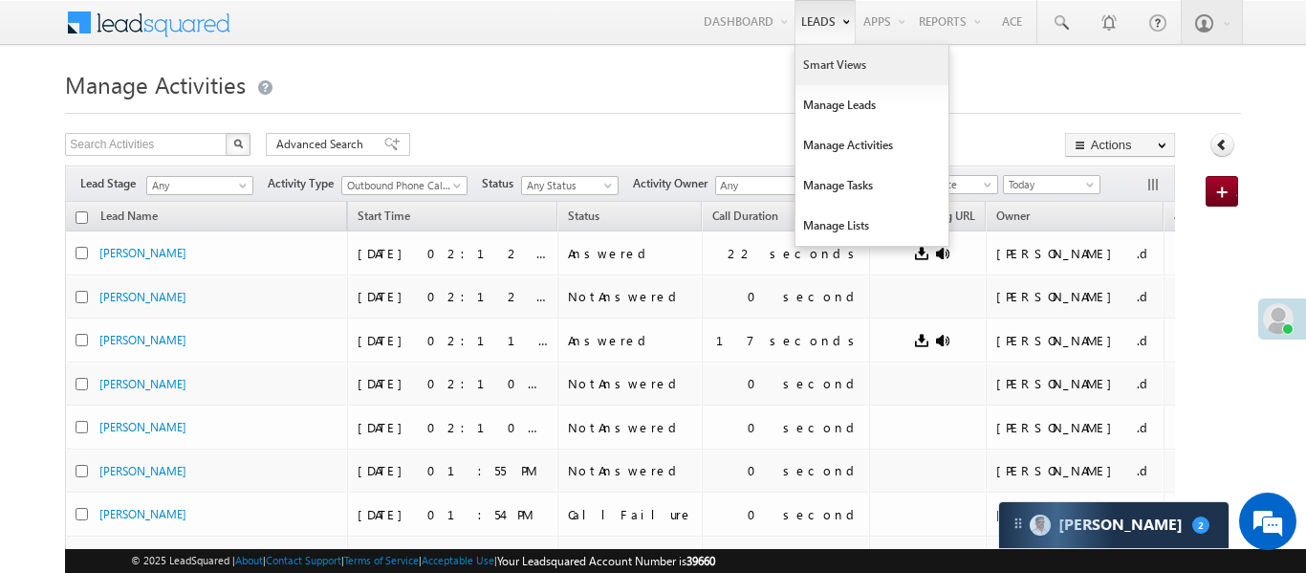
click at [813, 74] on link "Smart Views" at bounding box center [871, 65] width 153 height 40
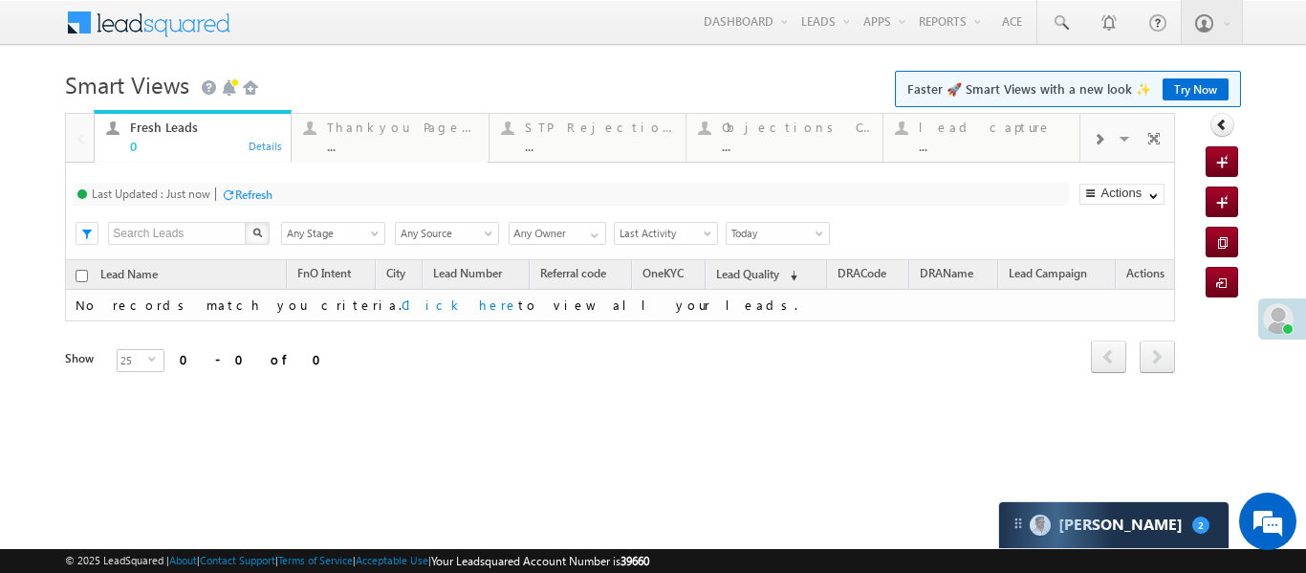
click at [1099, 138] on span at bounding box center [1098, 139] width 11 height 15
click at [963, 130] on div "Coded [DATE]" at bounding box center [993, 126] width 149 height 15
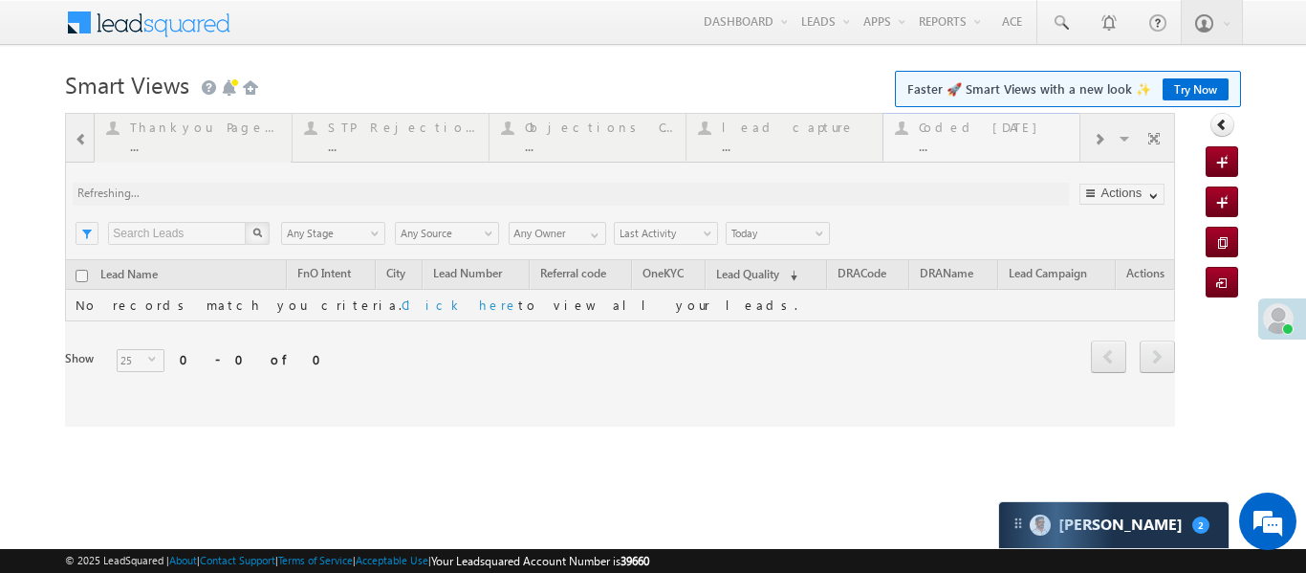
click at [963, 130] on div at bounding box center [620, 270] width 1110 height 314
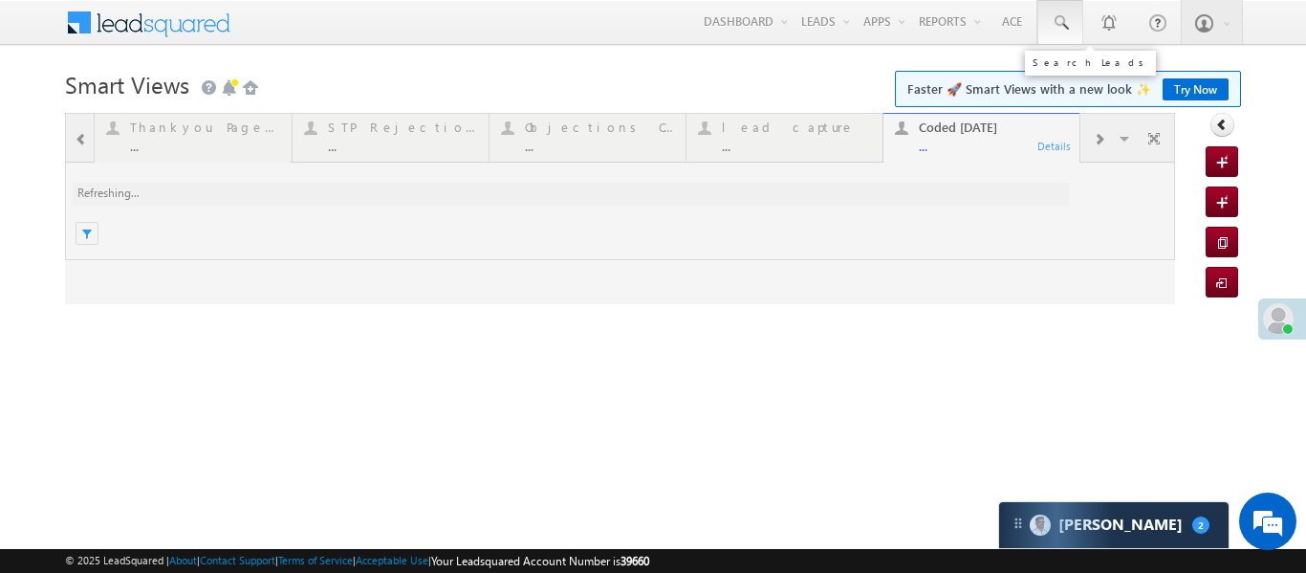
click at [1058, 21] on span at bounding box center [1060, 22] width 19 height 19
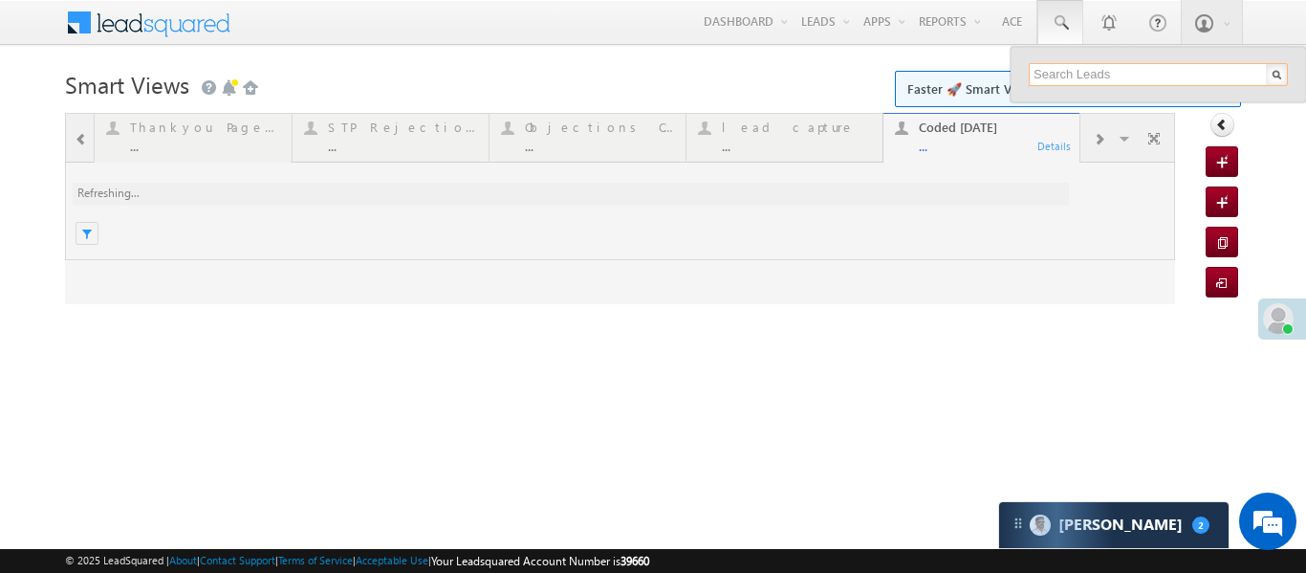
paste input "EQ27072376"
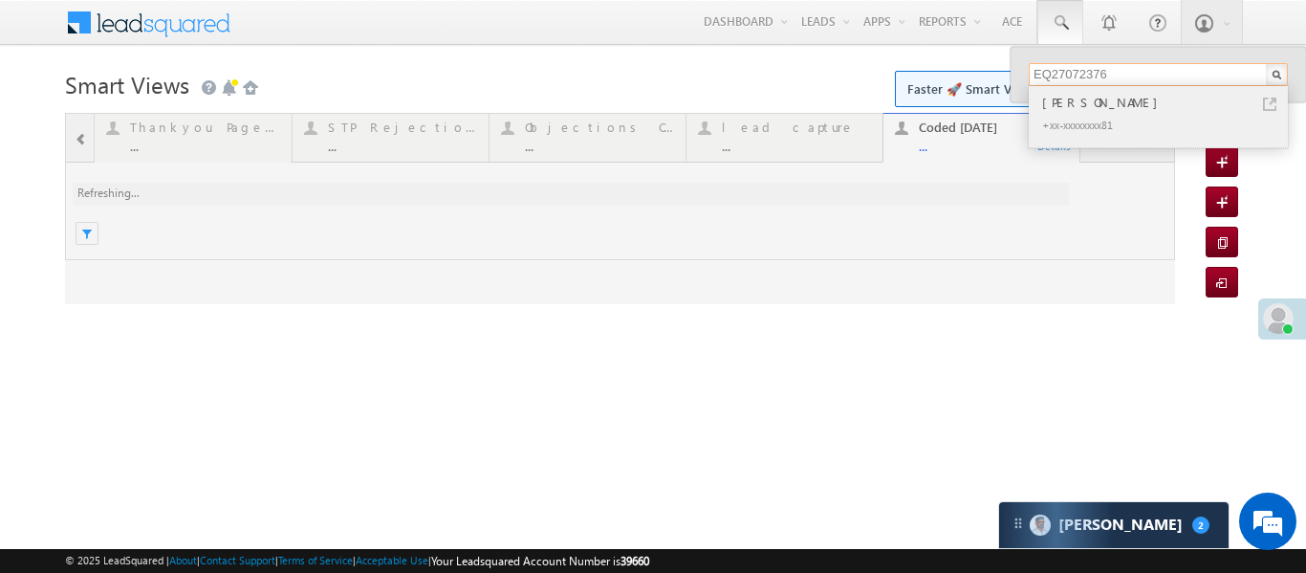
type input "EQ27072376"
click at [1091, 102] on div "[PERSON_NAME]" at bounding box center [1166, 102] width 256 height 21
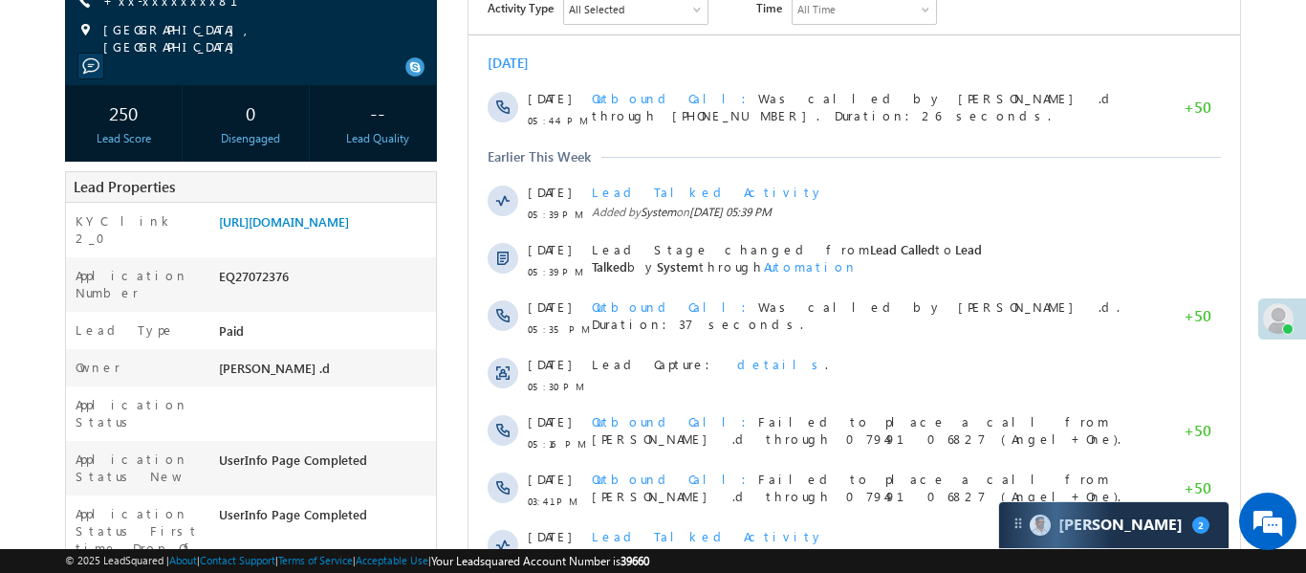
scroll to position [44, 0]
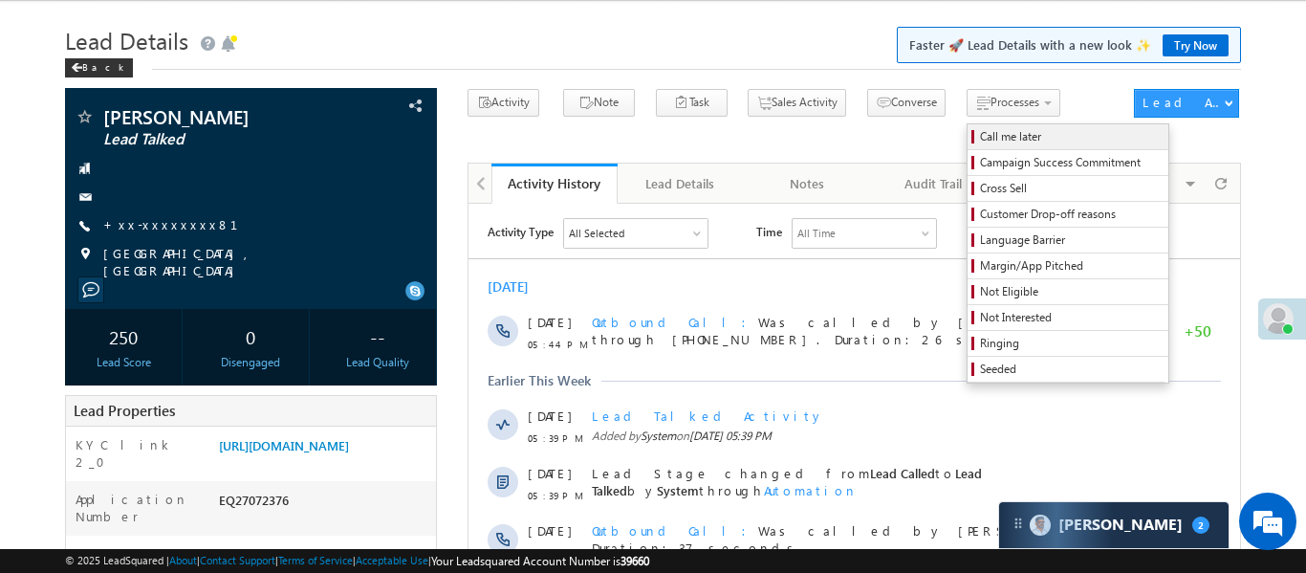
click at [980, 142] on span "Call me later" at bounding box center [1071, 136] width 182 height 17
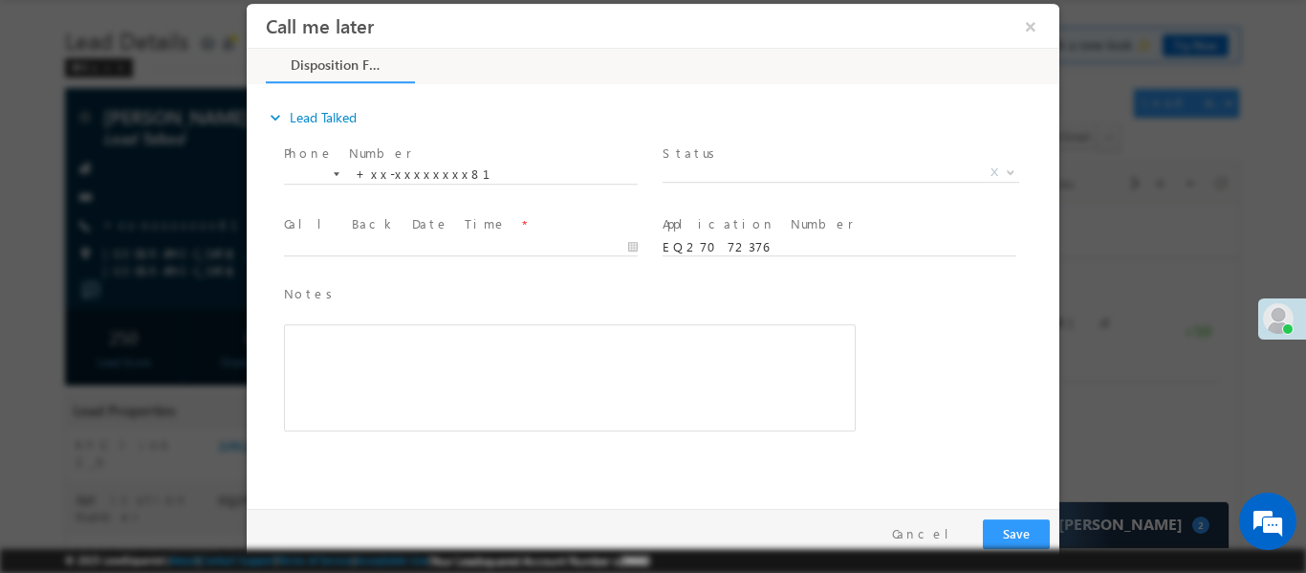
scroll to position [0, 0]
click at [727, 179] on span "Pitch Done Pitch Not Done No-Disposition Document not available Agreed for Proc…" at bounding box center [847, 174] width 371 height 23
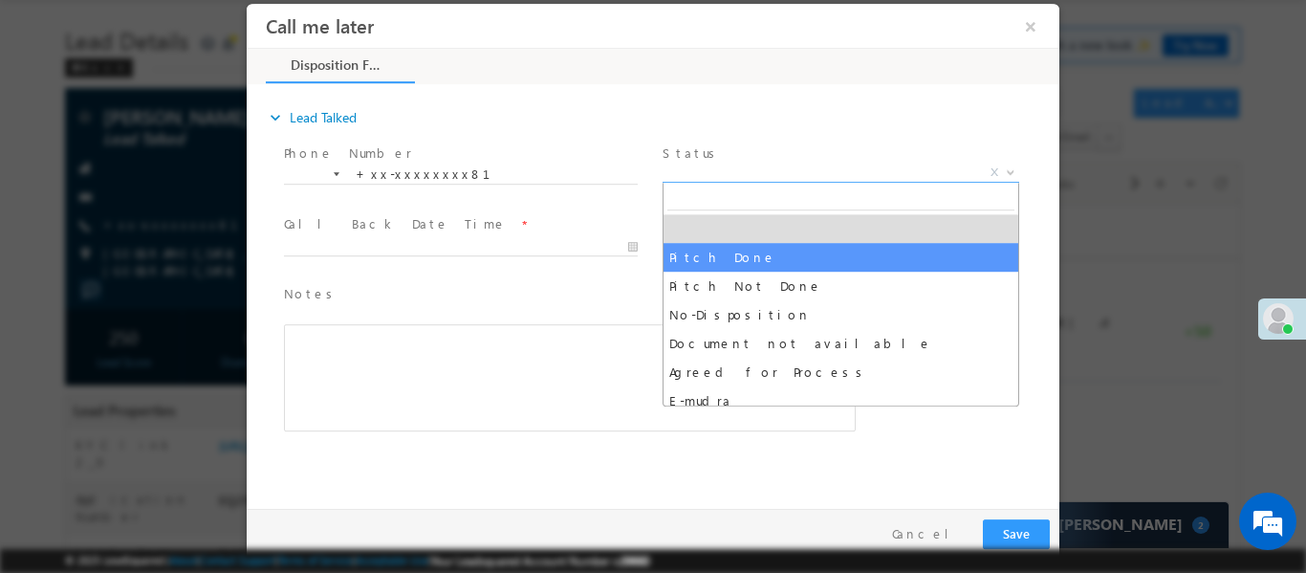
select select "Pitch Done"
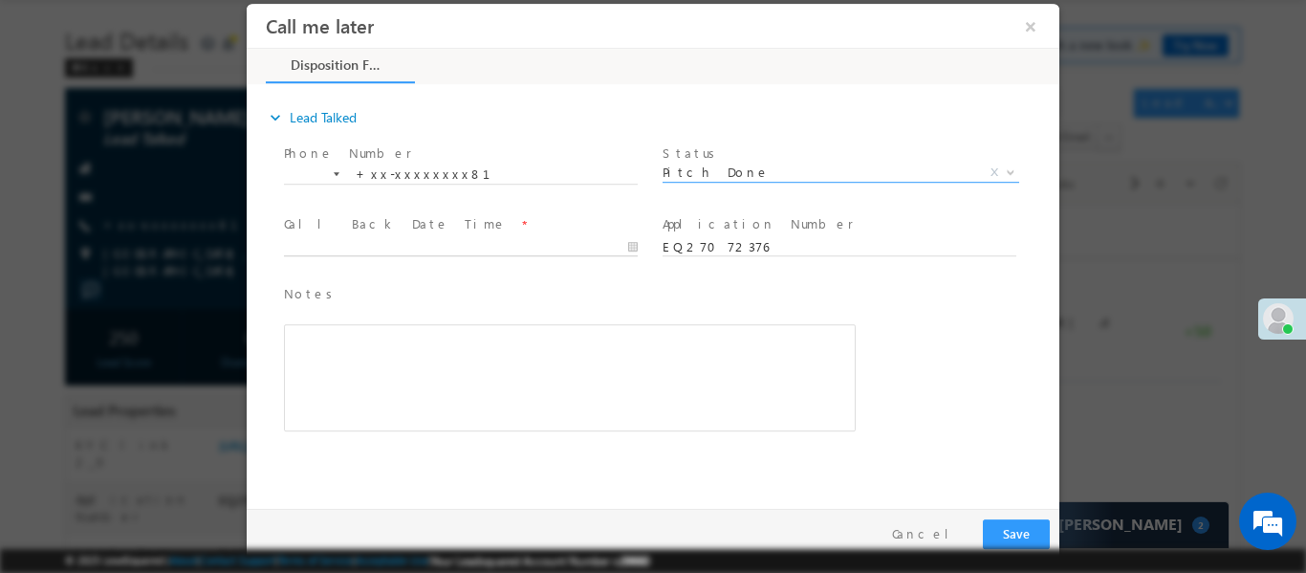
type input "14/08/25 2:18 PM"
click at [504, 254] on input "14/08/25 2:18 PM" at bounding box center [461, 246] width 354 height 19
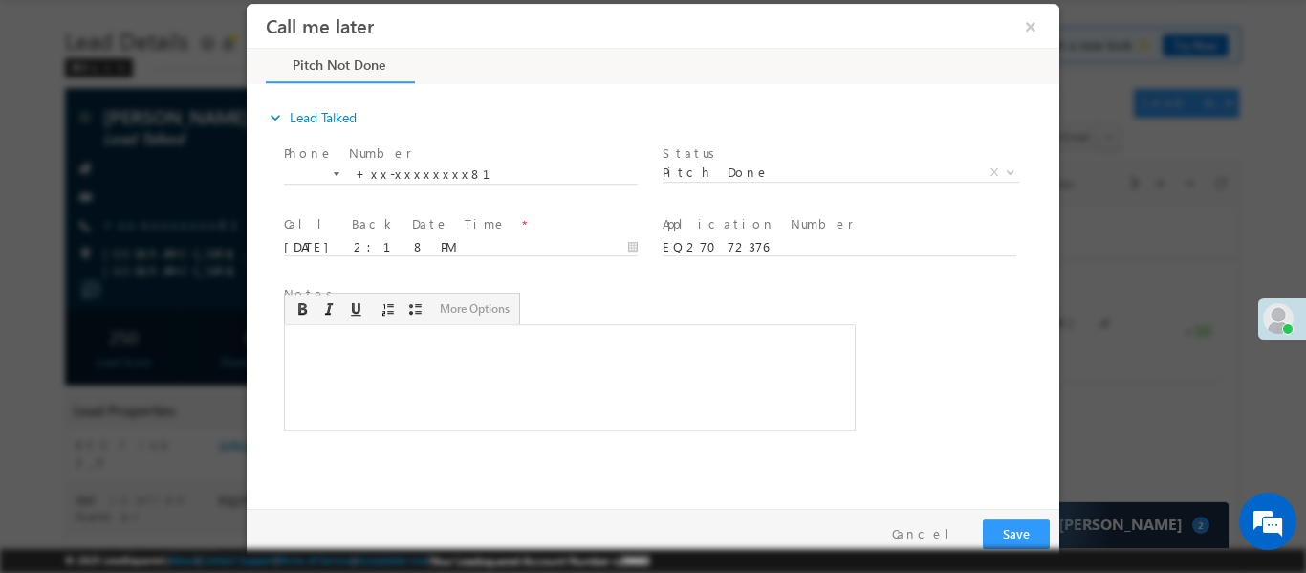
click at [722, 389] on div "Rich Text Editor, 40788eee-0fb2-11ec-a811-0adc8a9d82c2__tab1__section1__Notes__…" at bounding box center [570, 376] width 572 height 107
click at [1012, 516] on div "Pay & Save Save Cancel" at bounding box center [658, 533] width 822 height 50
click at [1028, 528] on button "Save" at bounding box center [1016, 533] width 67 height 30
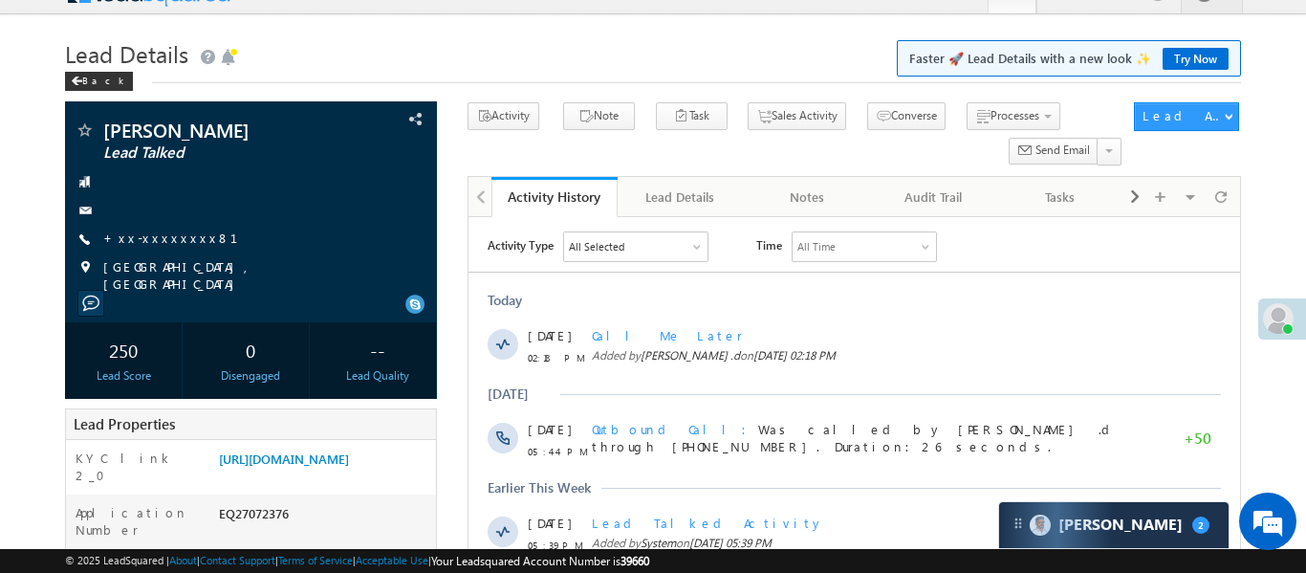
scroll to position [14, 0]
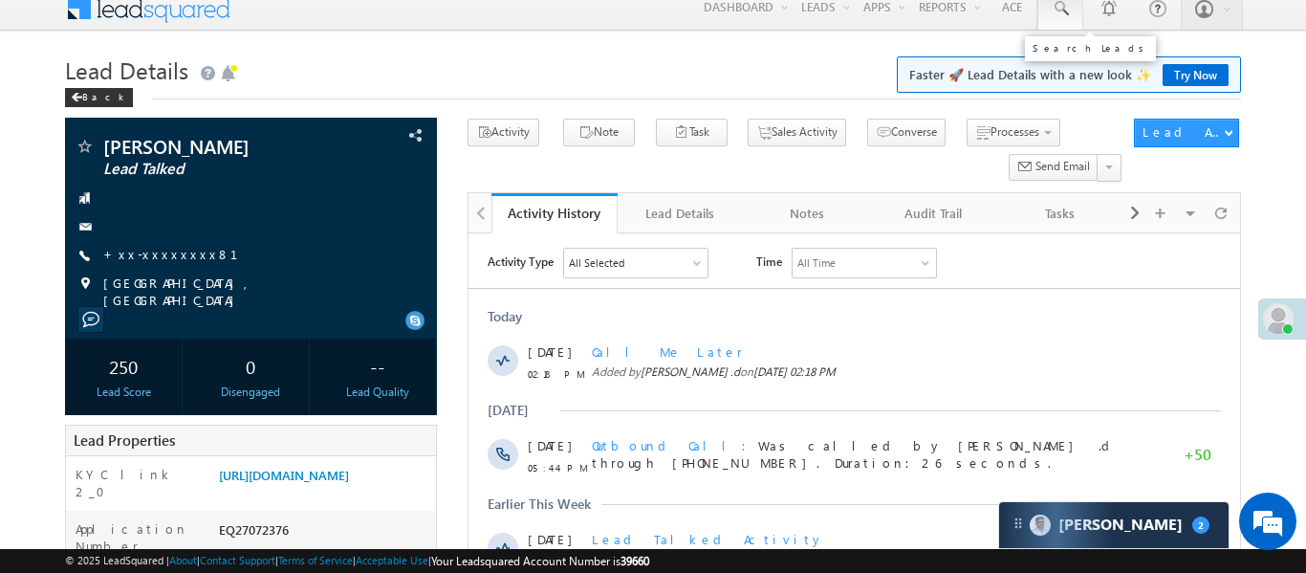
click at [1073, 19] on link at bounding box center [1060, 8] width 46 height 44
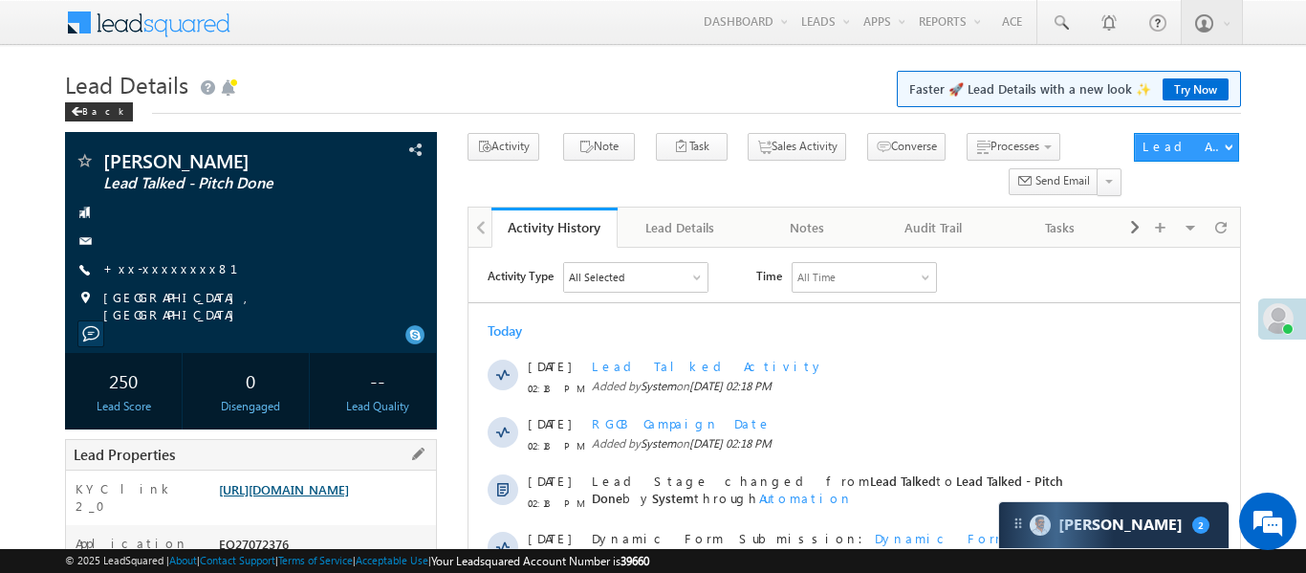
click at [340, 496] on link "[URL][DOMAIN_NAME]" at bounding box center [284, 489] width 130 height 16
click at [1055, 27] on span at bounding box center [1060, 22] width 19 height 19
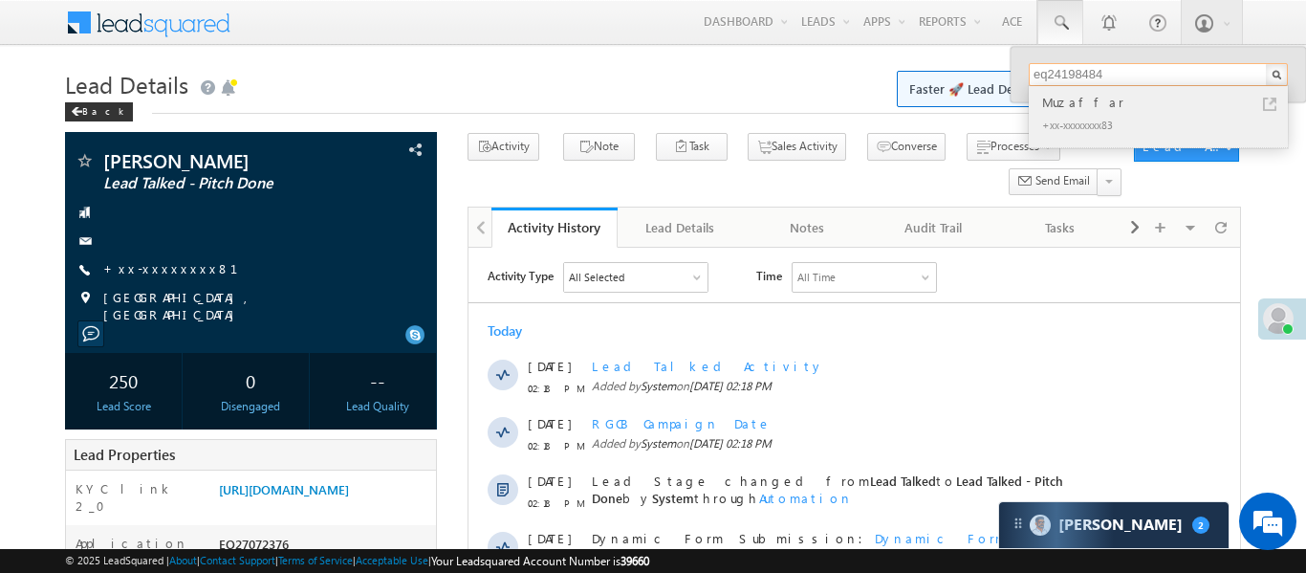
type input "eq24198484"
click at [1055, 109] on div "Muzaffar" at bounding box center [1166, 102] width 256 height 21
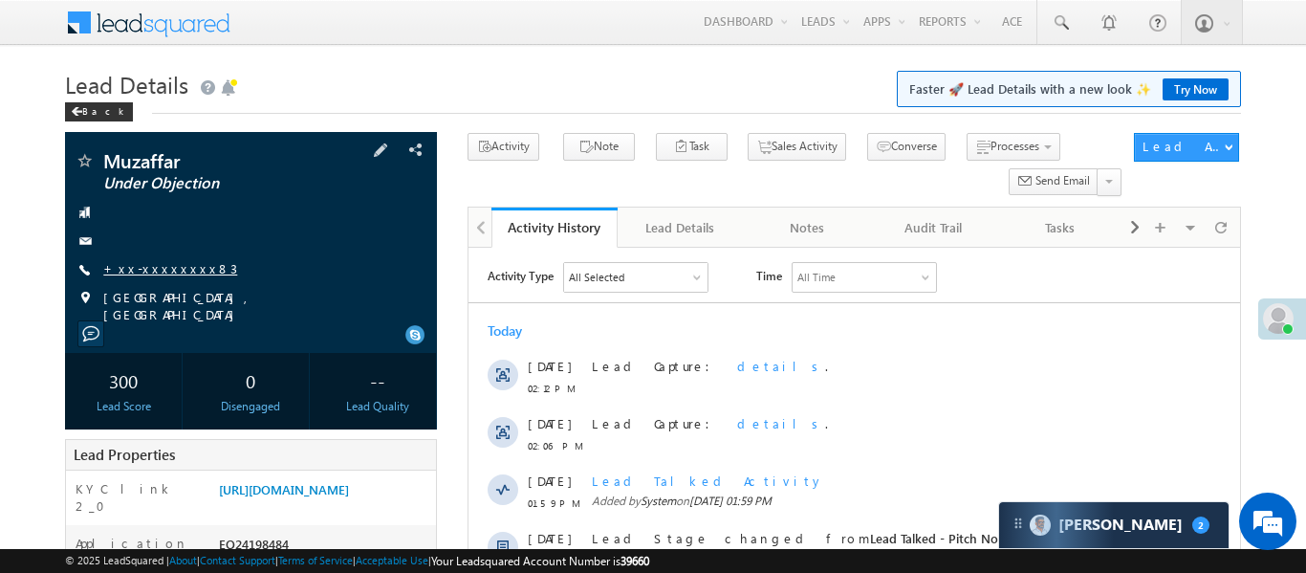
click at [174, 262] on link "+xx-xxxxxxxx83" at bounding box center [170, 268] width 134 height 16
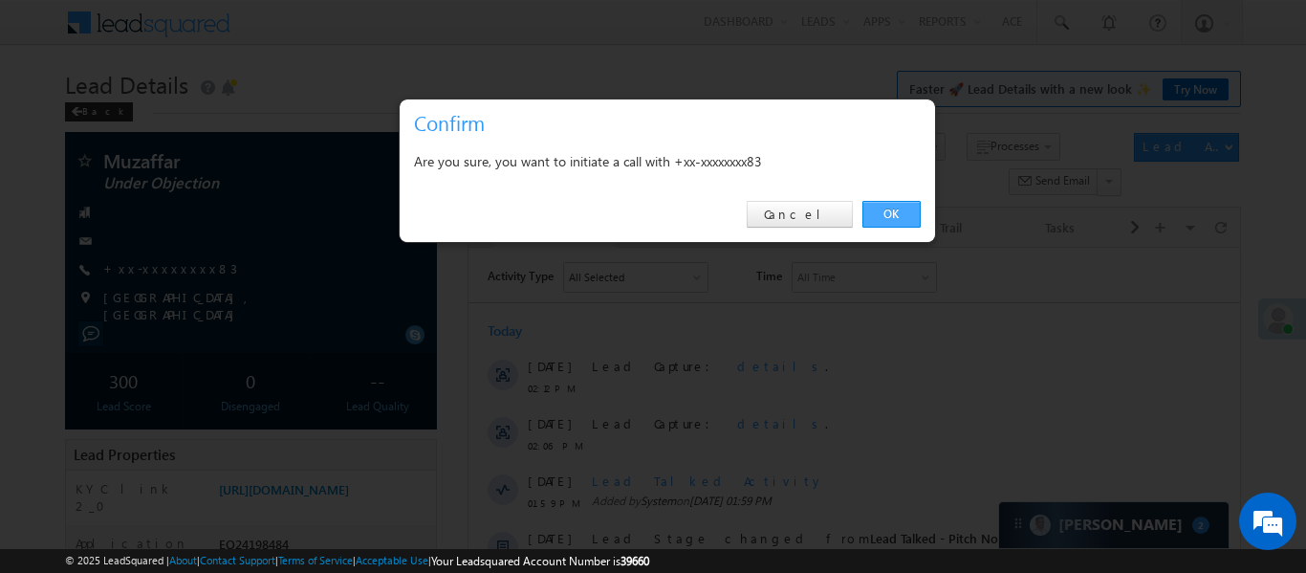
click at [901, 231] on div "OK Cancel" at bounding box center [667, 214] width 535 height 54
click at [901, 224] on link "OK" at bounding box center [891, 214] width 58 height 27
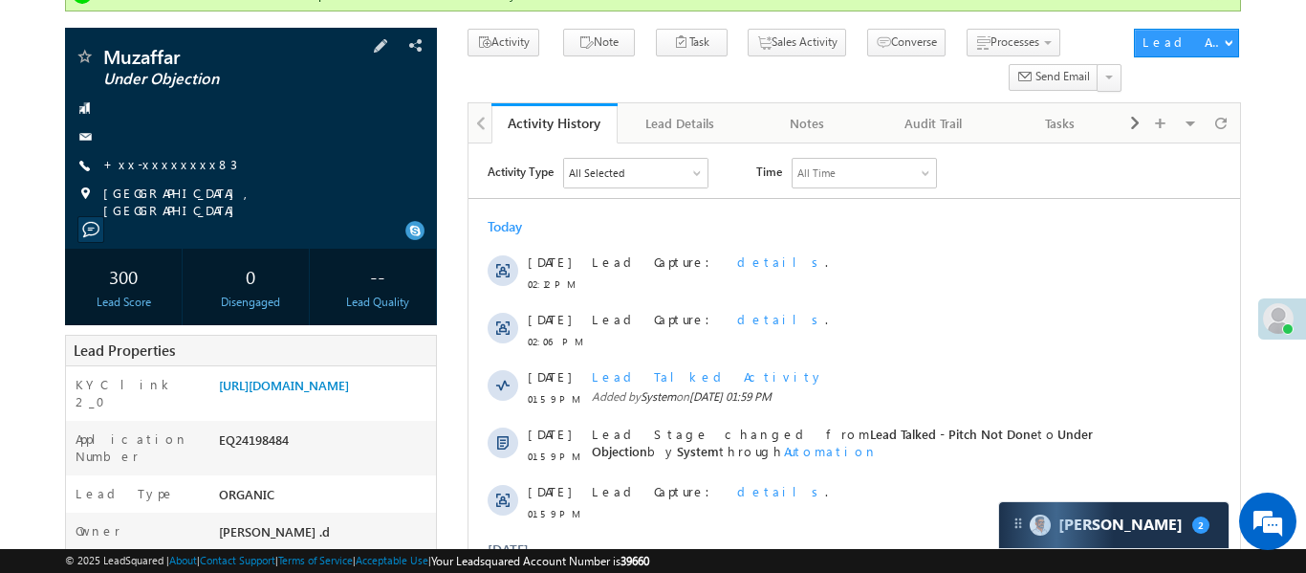
scroll to position [289, 0]
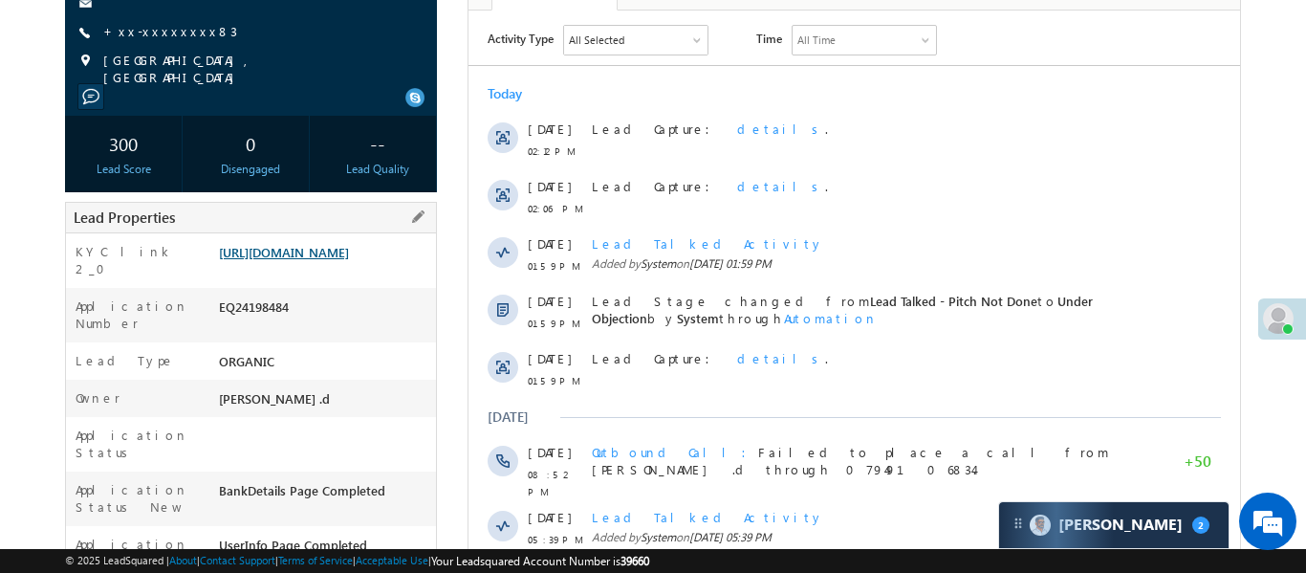
click at [347, 258] on link "https://angelbroking1-pk3em7sa.customui-test.leadsquared.com?leadId=fdeec728-1c…" at bounding box center [284, 252] width 130 height 16
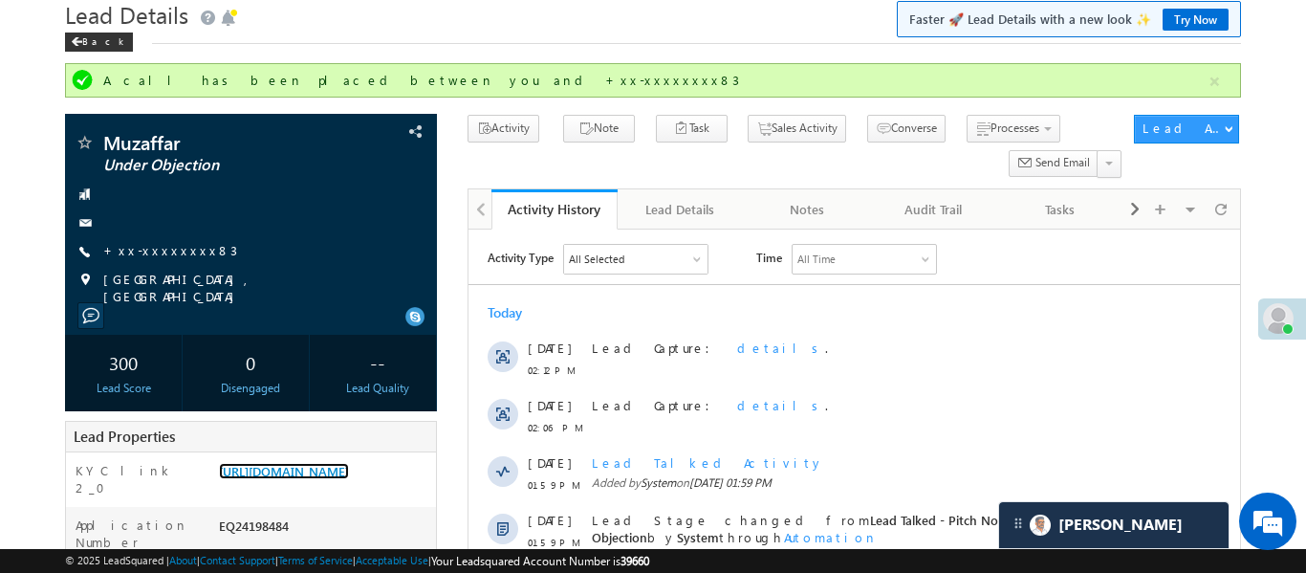
scroll to position [0, 0]
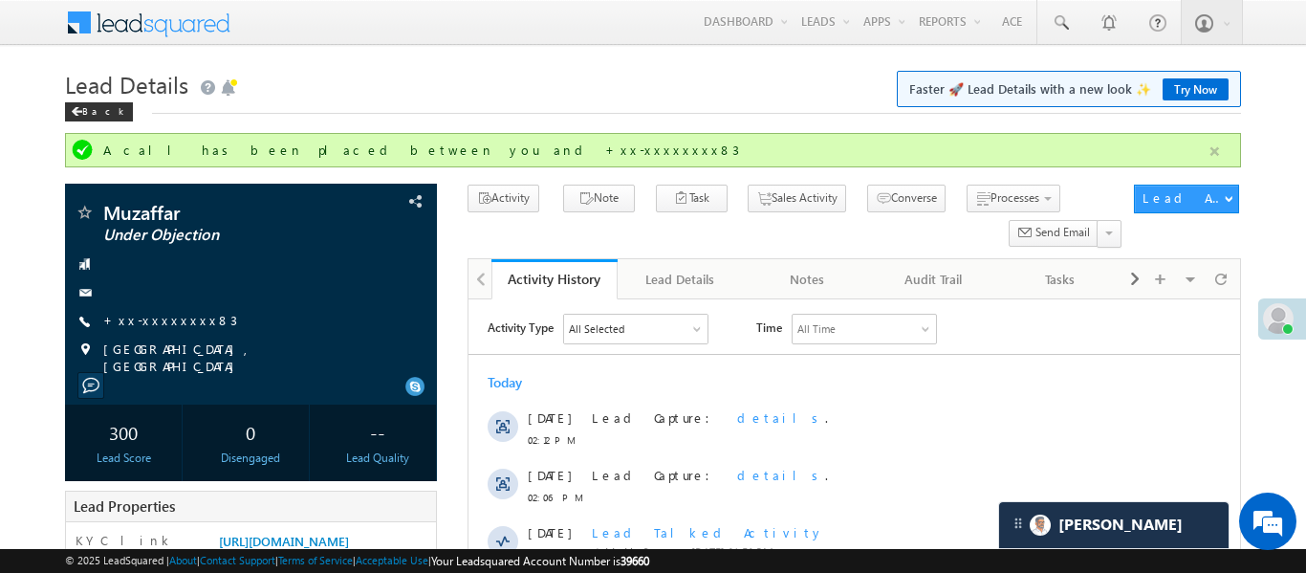
click at [1225, 152] on button "button" at bounding box center [1215, 152] width 24 height 24
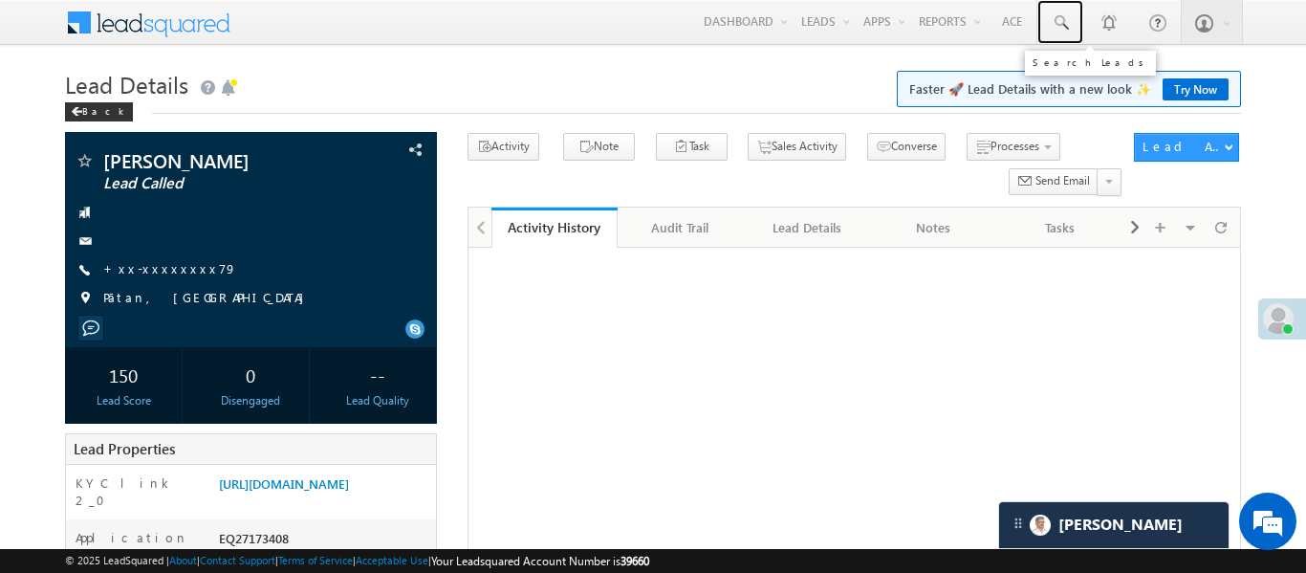
click at [1058, 14] on span at bounding box center [1060, 22] width 19 height 19
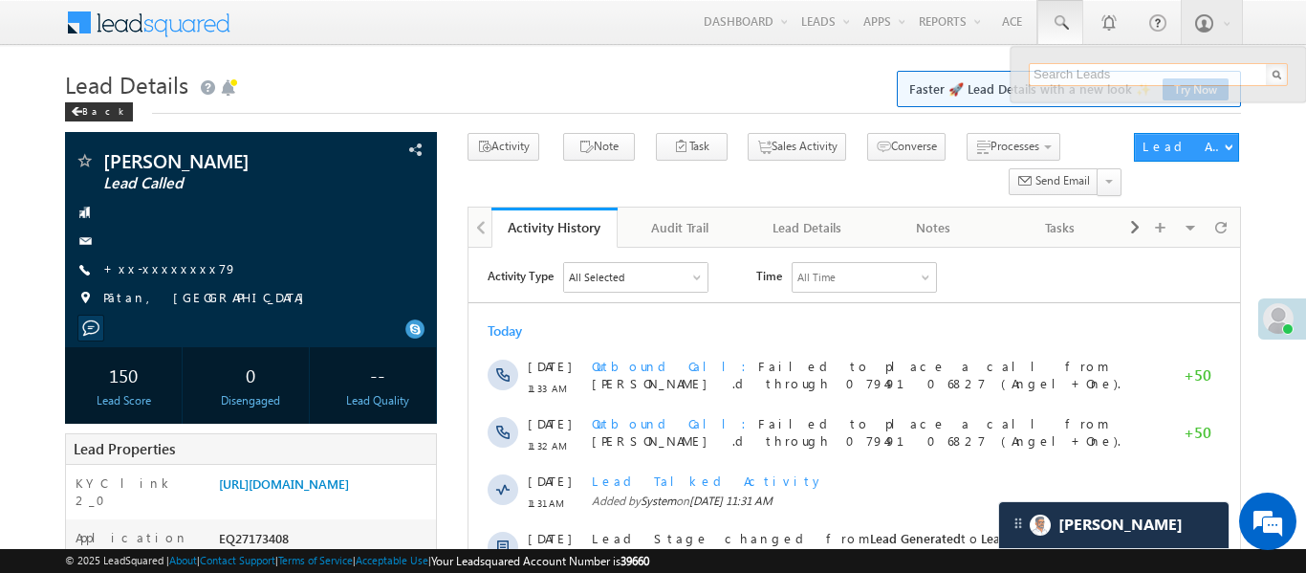
paste input "EQ25428575"
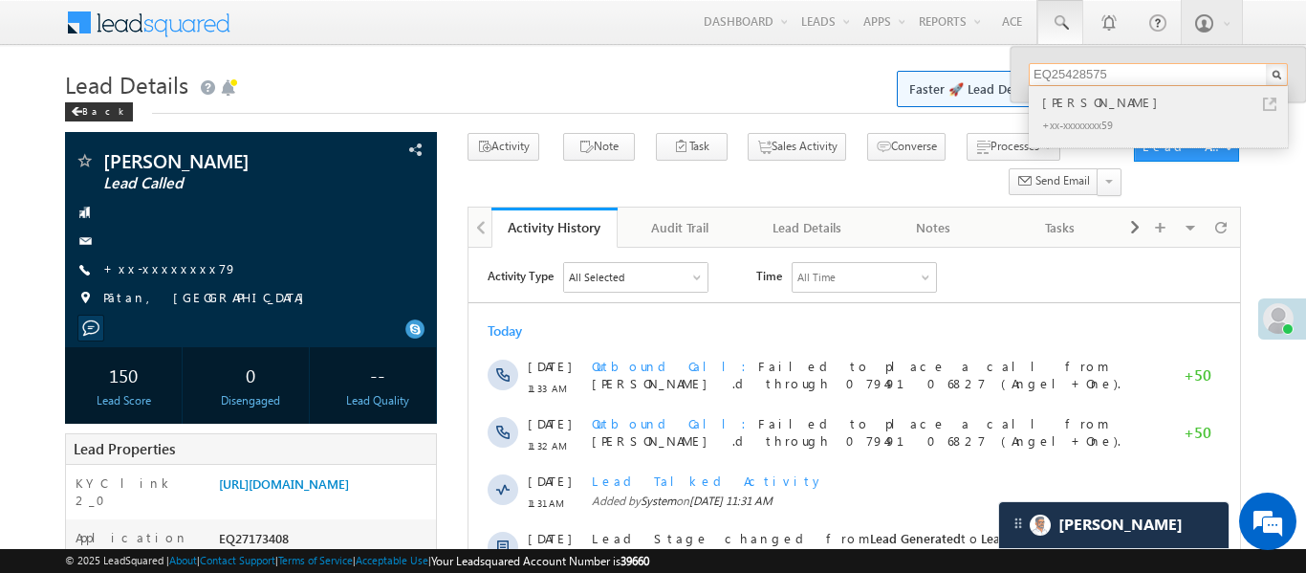
type input "EQ25428575"
click at [1060, 103] on div "[PERSON_NAME]" at bounding box center [1166, 102] width 256 height 21
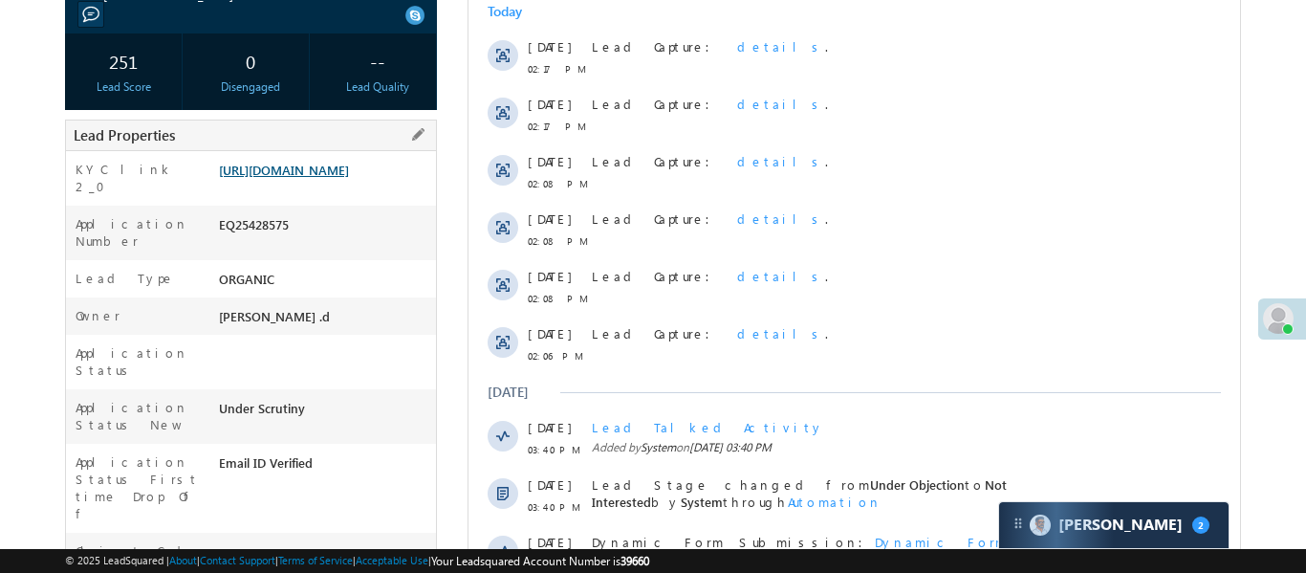
click at [321, 178] on link "https://angelbroking1-pk3em7sa.customui-test.leadsquared.com?leadId=6a633bab-1b…" at bounding box center [284, 170] width 130 height 16
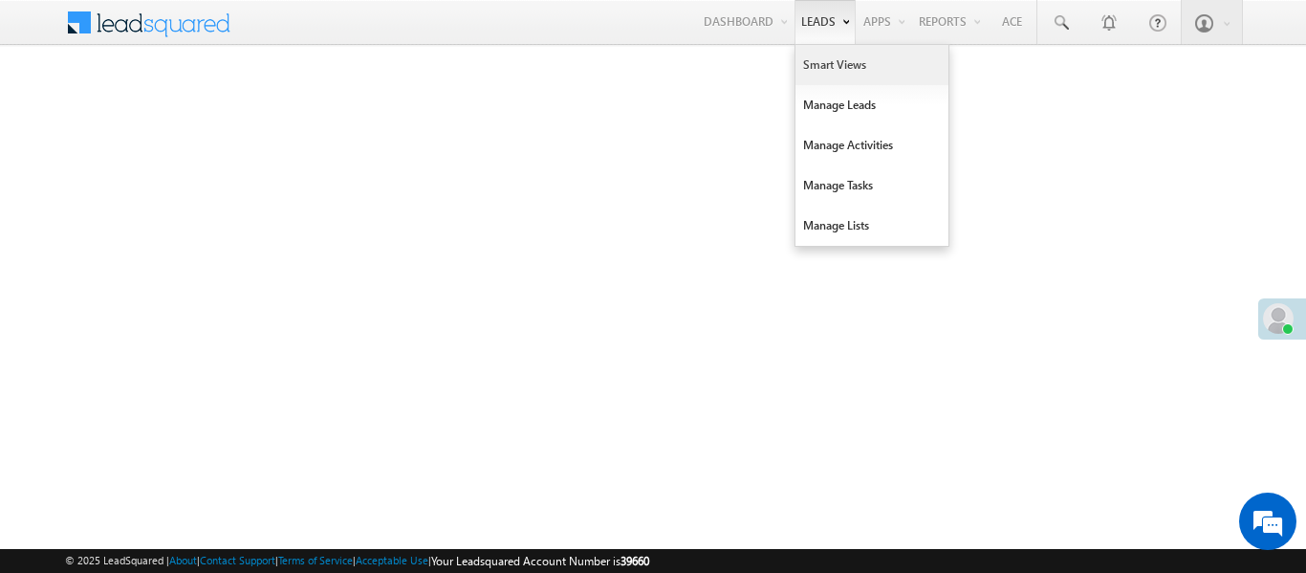
click at [832, 77] on link "Smart Views" at bounding box center [871, 65] width 153 height 40
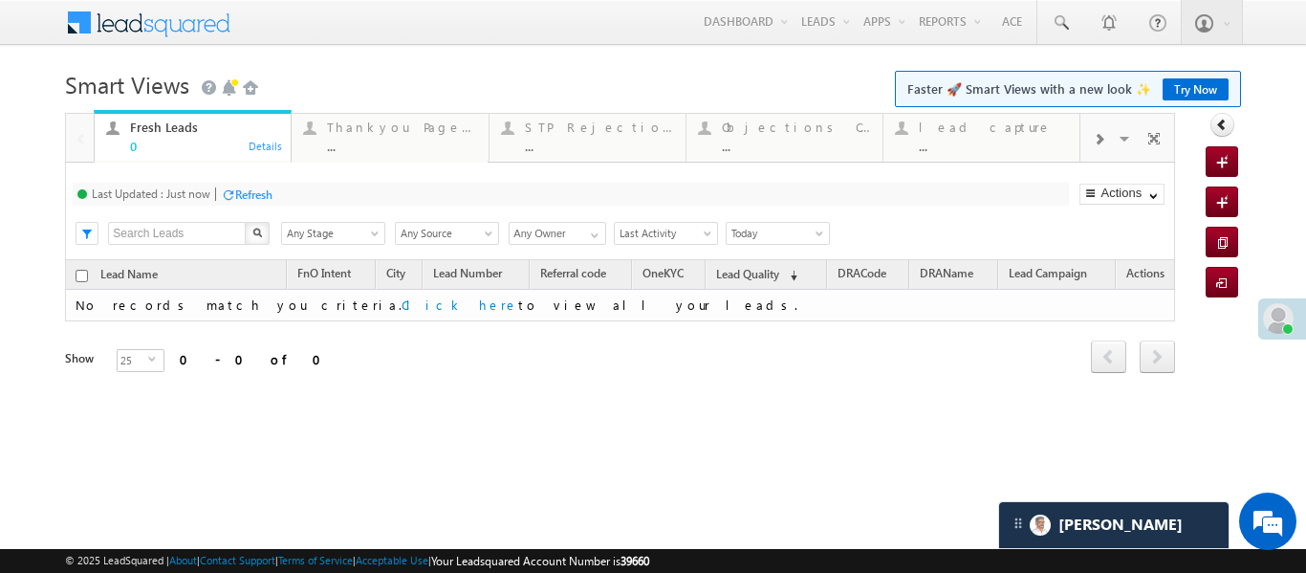
click at [1099, 145] on span at bounding box center [1098, 139] width 11 height 15
click at [1026, 135] on div "Coded Today ..." at bounding box center [993, 134] width 149 height 37
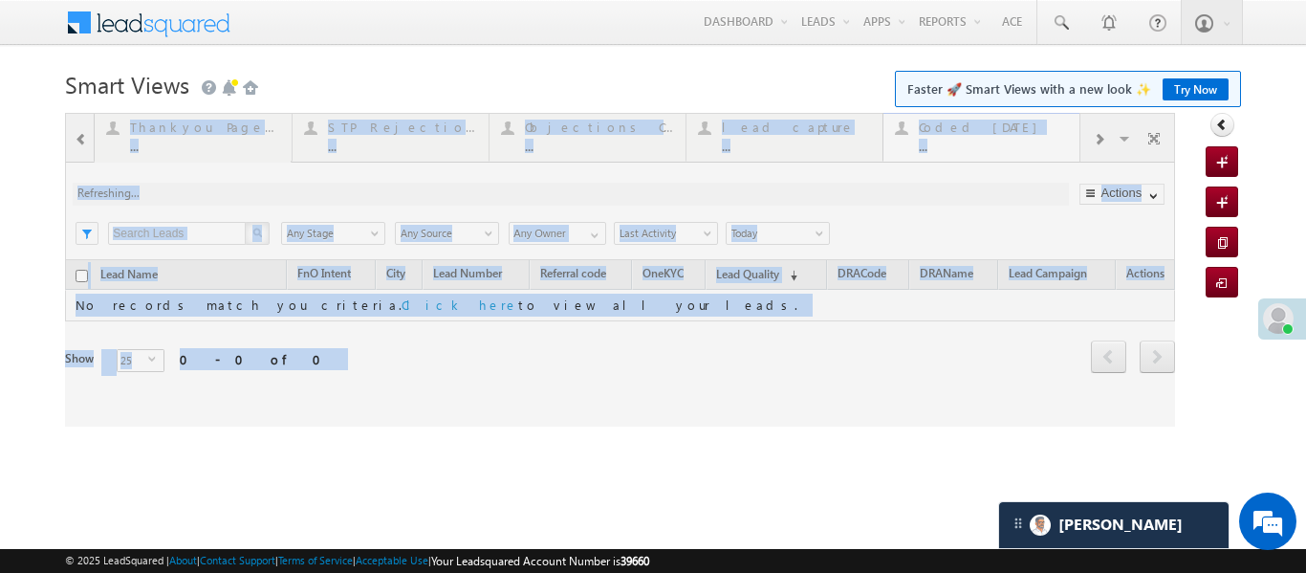
click at [1026, 135] on div at bounding box center [620, 270] width 1110 height 314
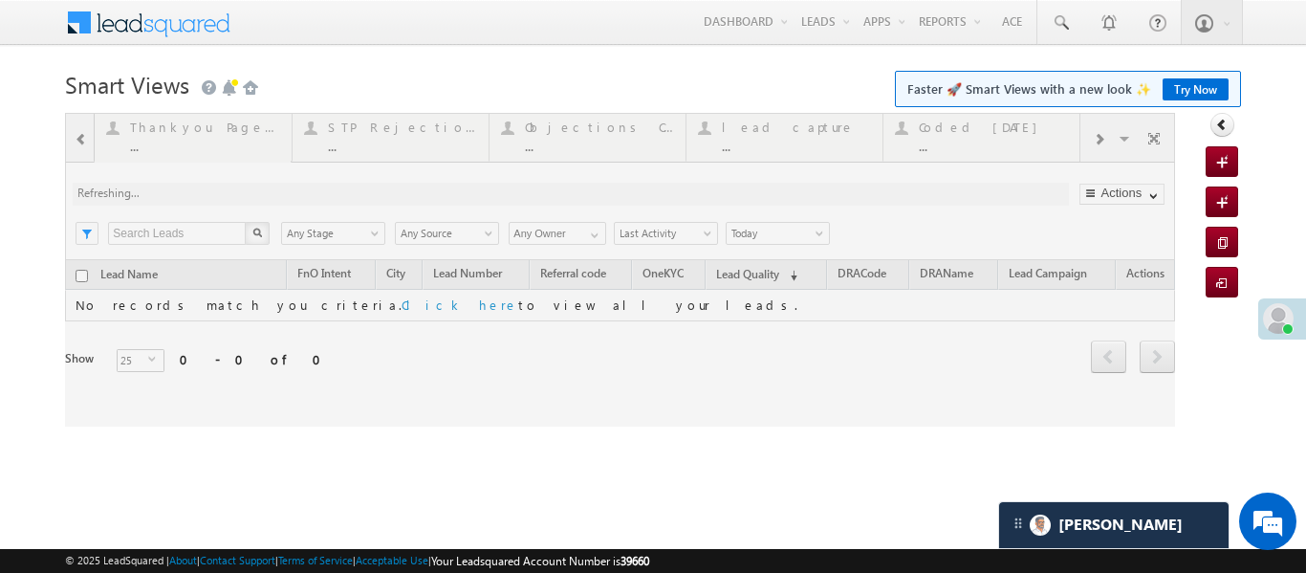
click at [1026, 135] on div at bounding box center [620, 270] width 1110 height 314
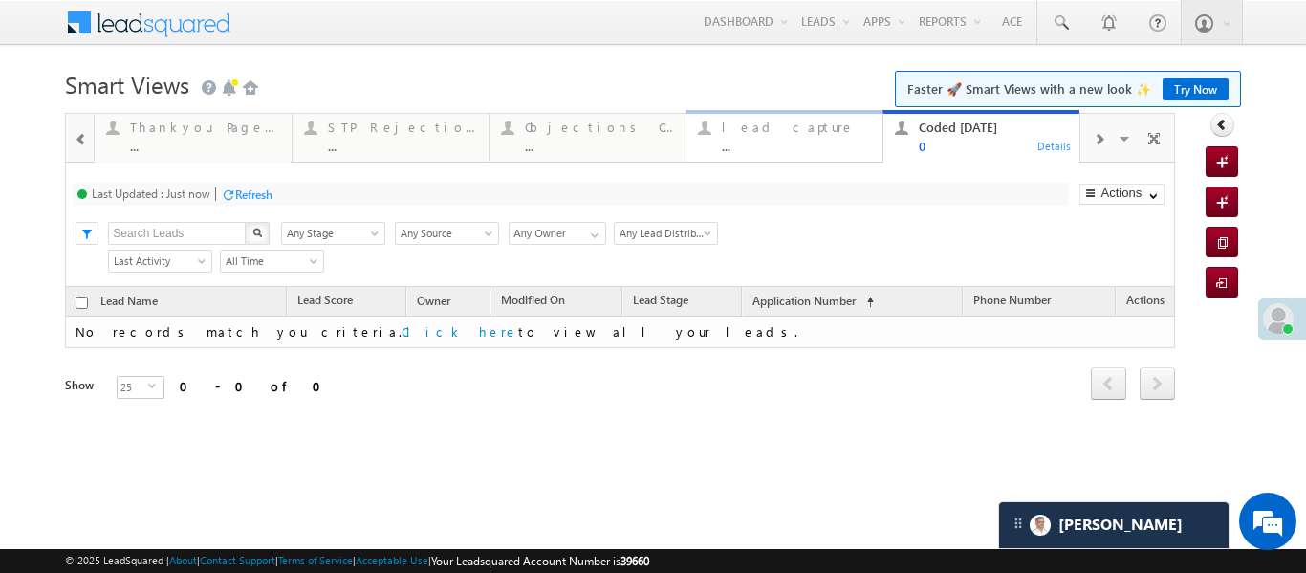
click at [789, 127] on div "lead capture" at bounding box center [796, 126] width 149 height 15
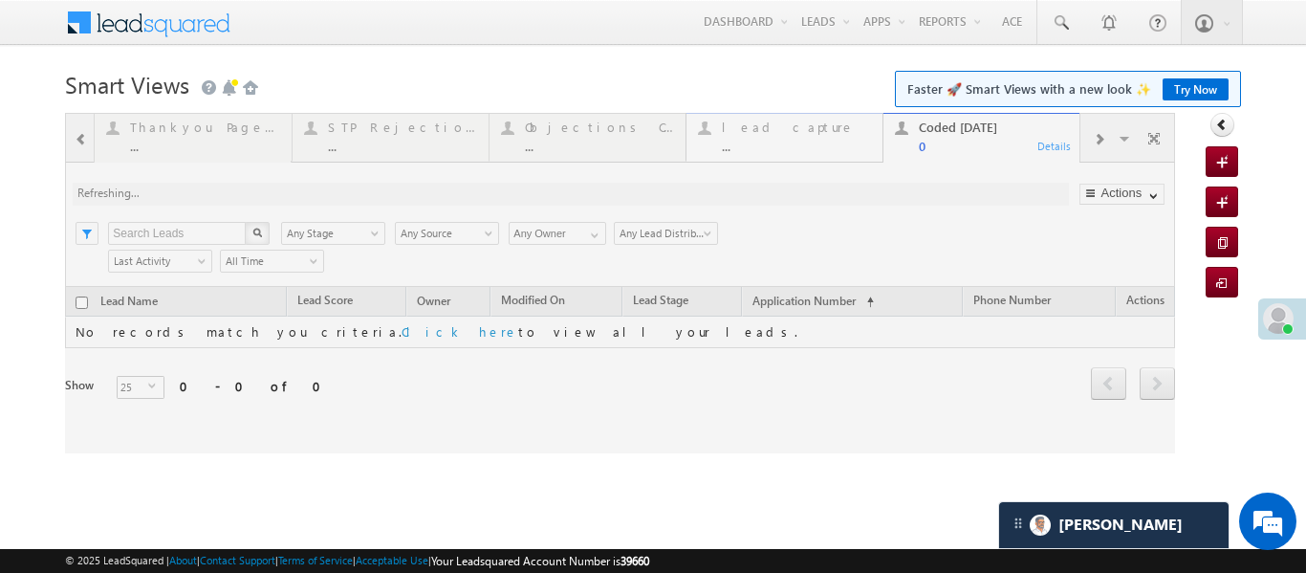
click at [789, 127] on div at bounding box center [620, 283] width 1110 height 340
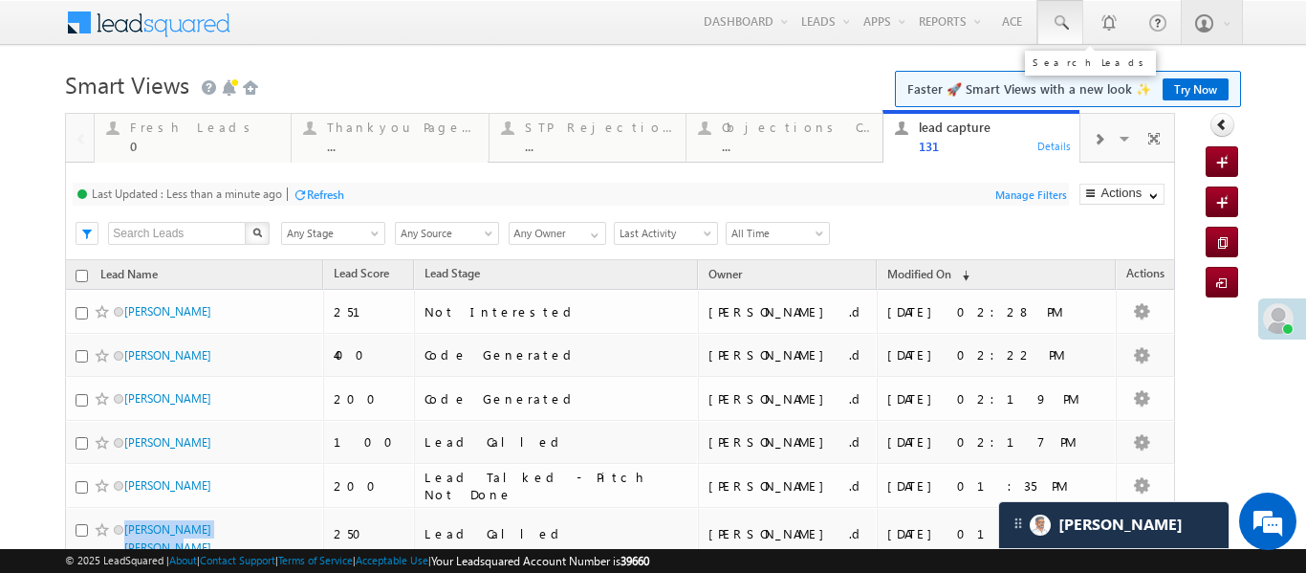
click at [1072, 26] on link at bounding box center [1060, 22] width 46 height 44
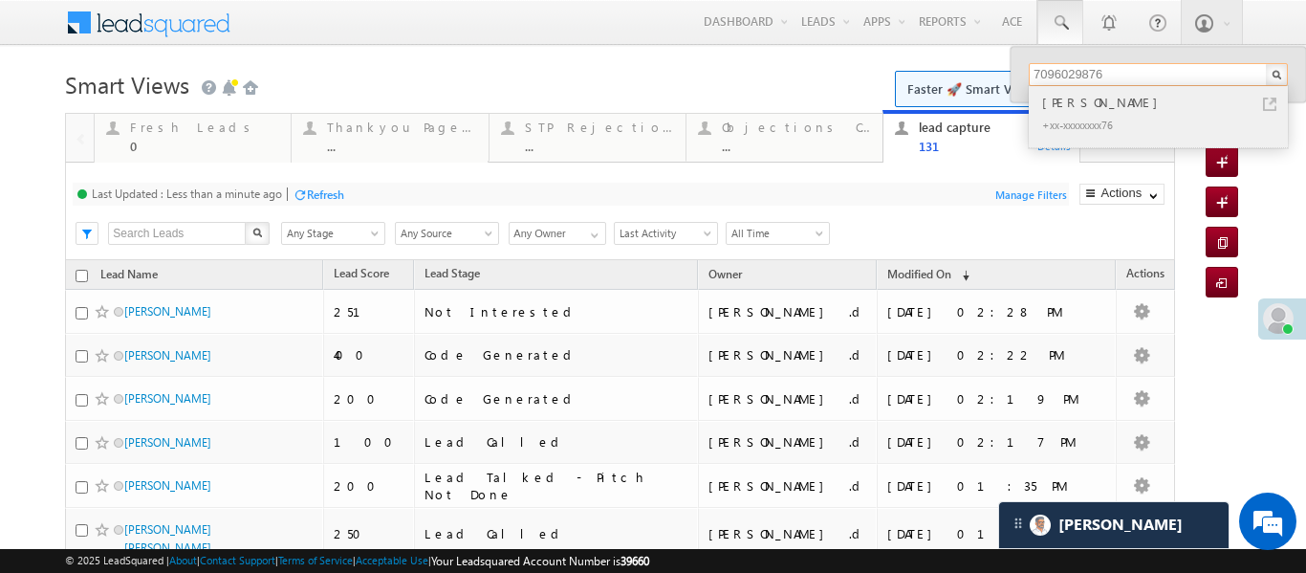
type input "7096029876"
click at [1071, 99] on div "Krishna Patel" at bounding box center [1166, 102] width 256 height 21
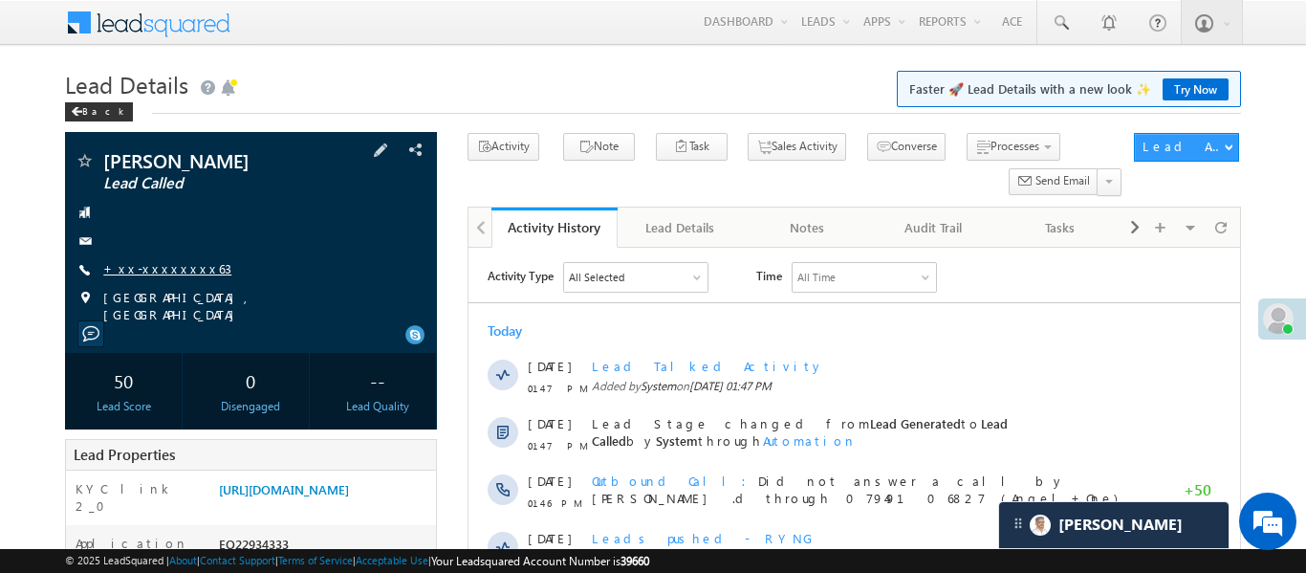
click at [152, 260] on link "+xx-xxxxxxxx63" at bounding box center [167, 268] width 128 height 16
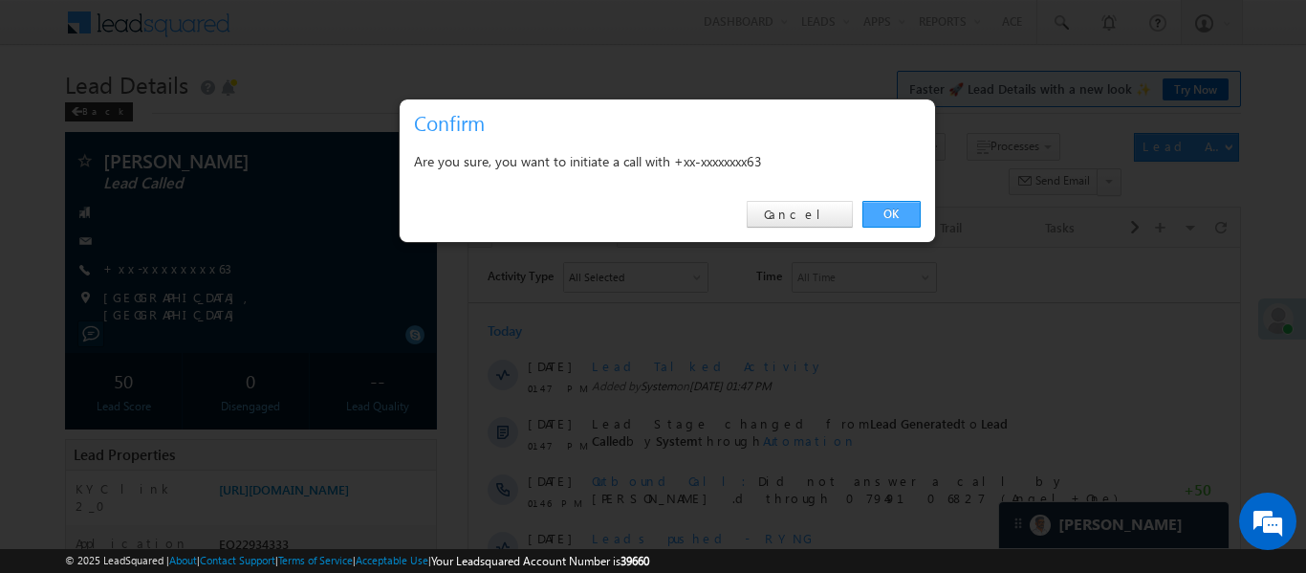
click at [899, 212] on link "OK" at bounding box center [891, 214] width 58 height 27
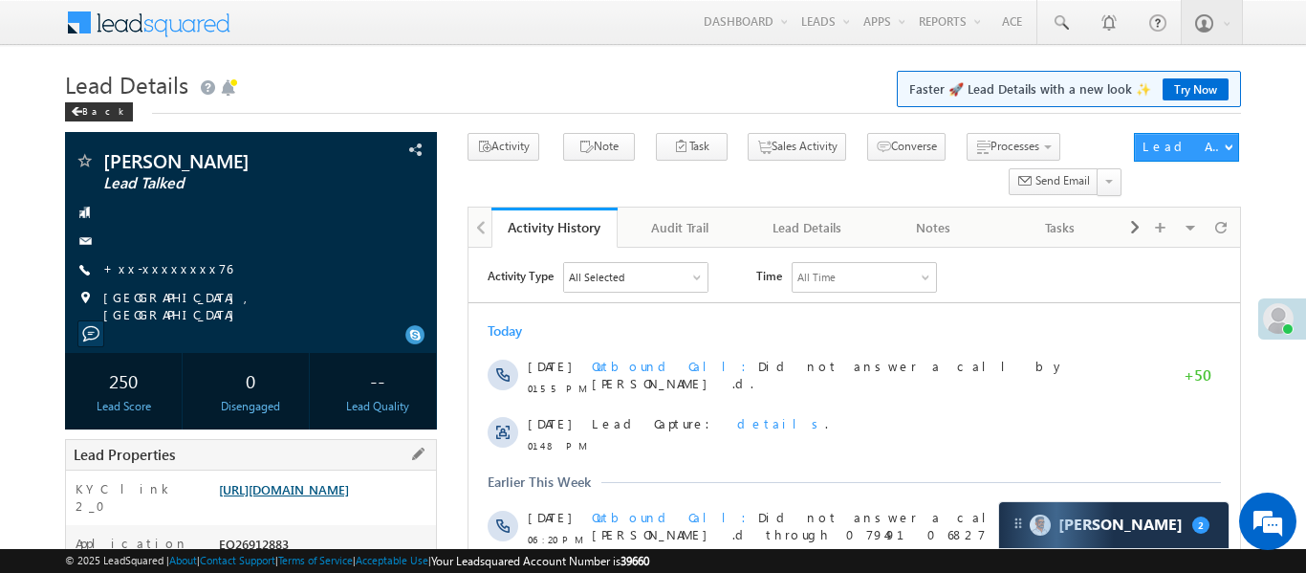
click at [343, 497] on link "https://angelbroking1-pk3em7sa.customui-test.leadsquared.com?leadId=8f73622e-ff…" at bounding box center [284, 489] width 130 height 16
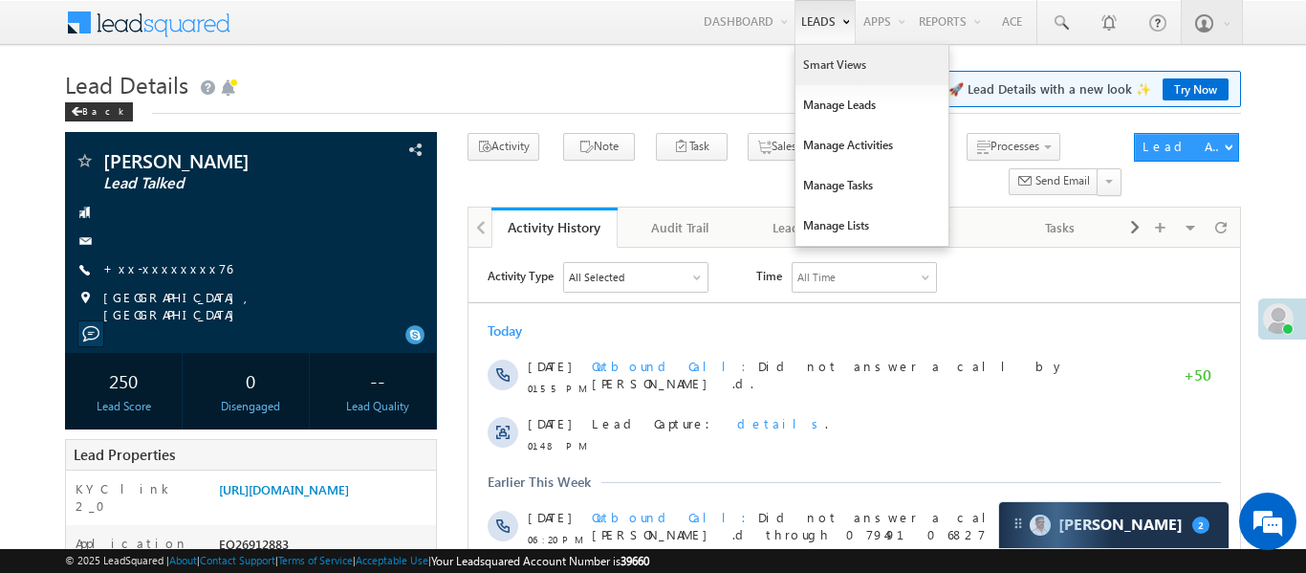
click at [820, 63] on link "Smart Views" at bounding box center [871, 65] width 153 height 40
